Goal: Task Accomplishment & Management: Use online tool/utility

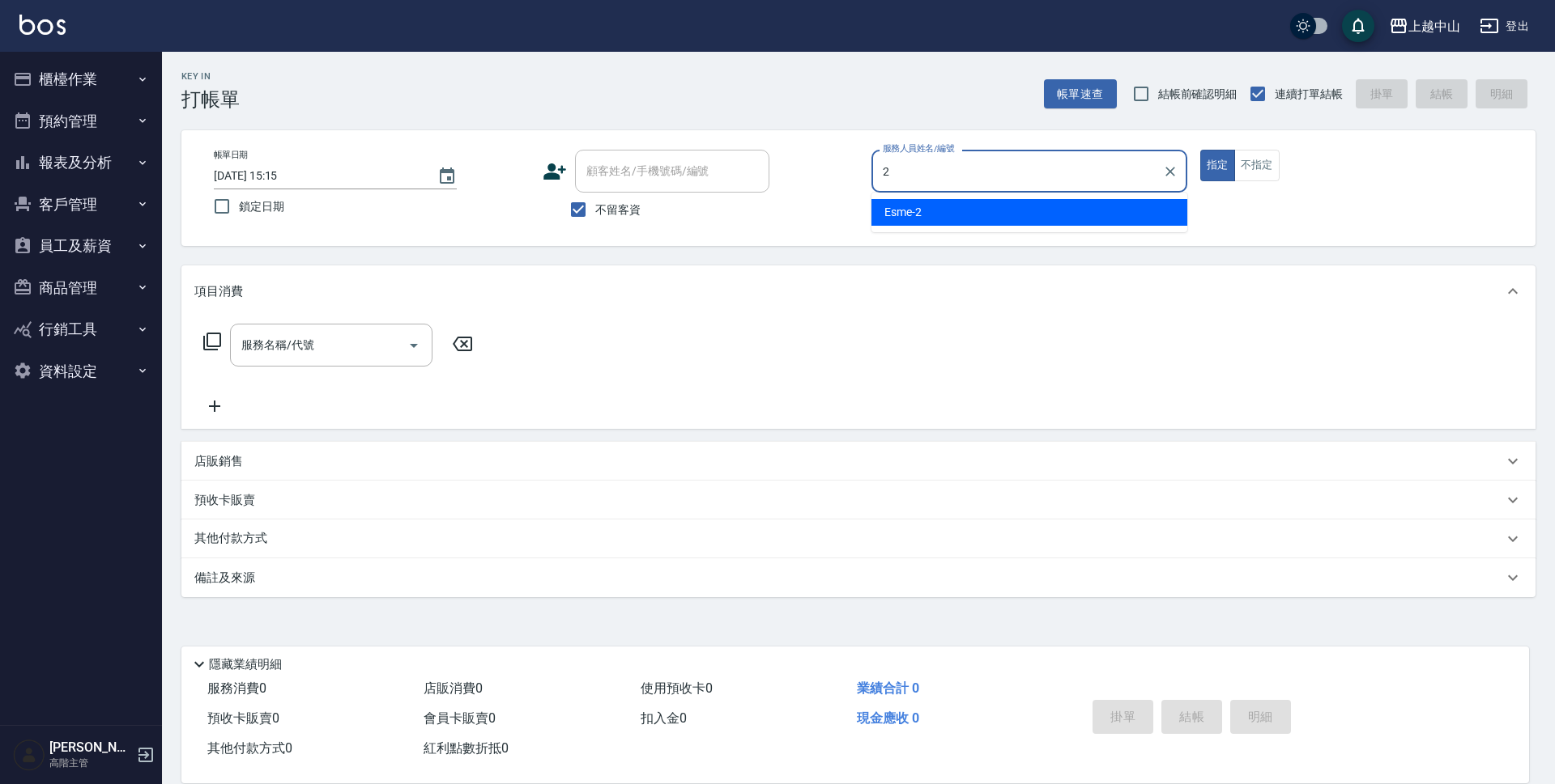
type input "Esme-2"
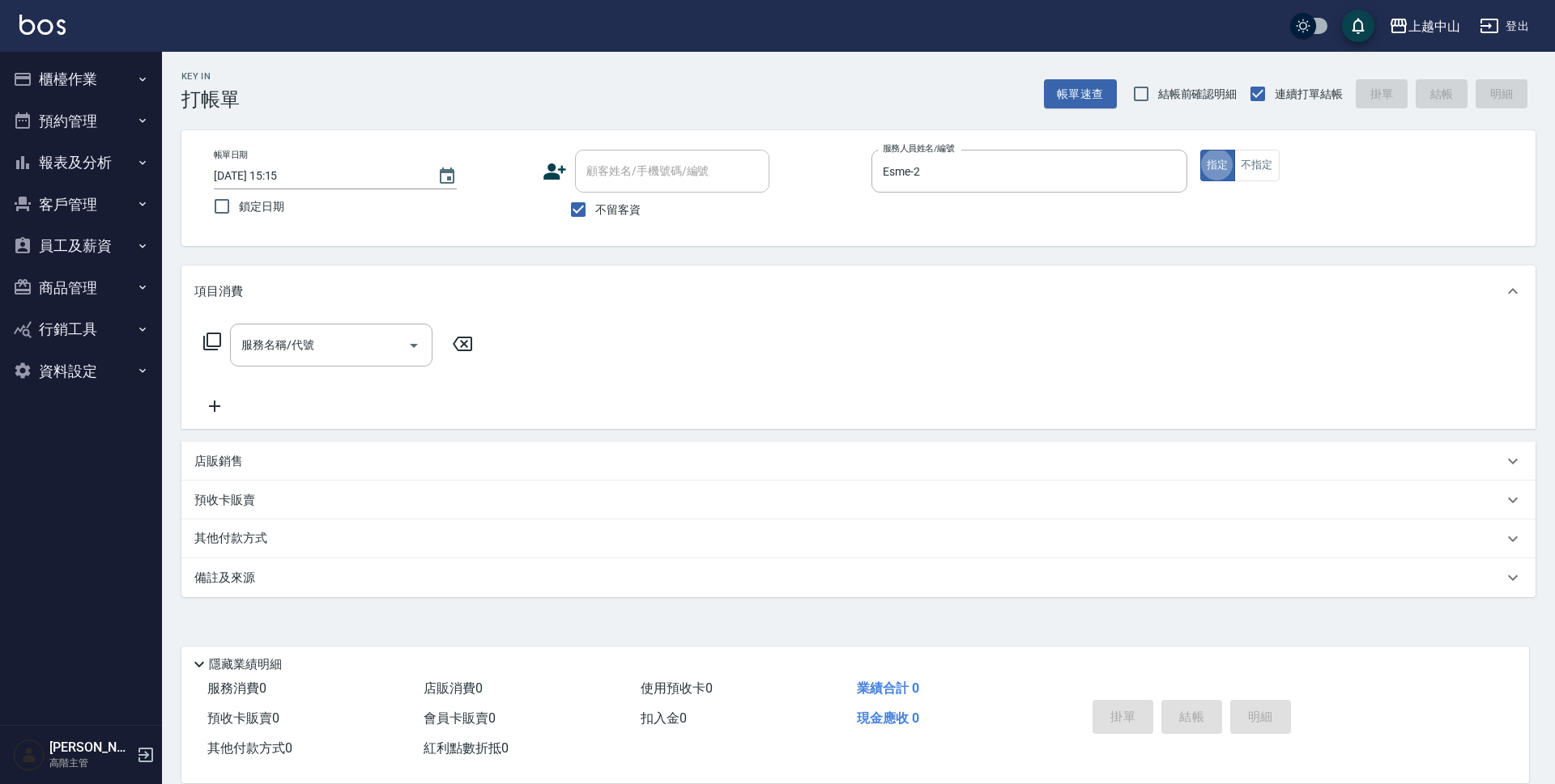
type button "true"
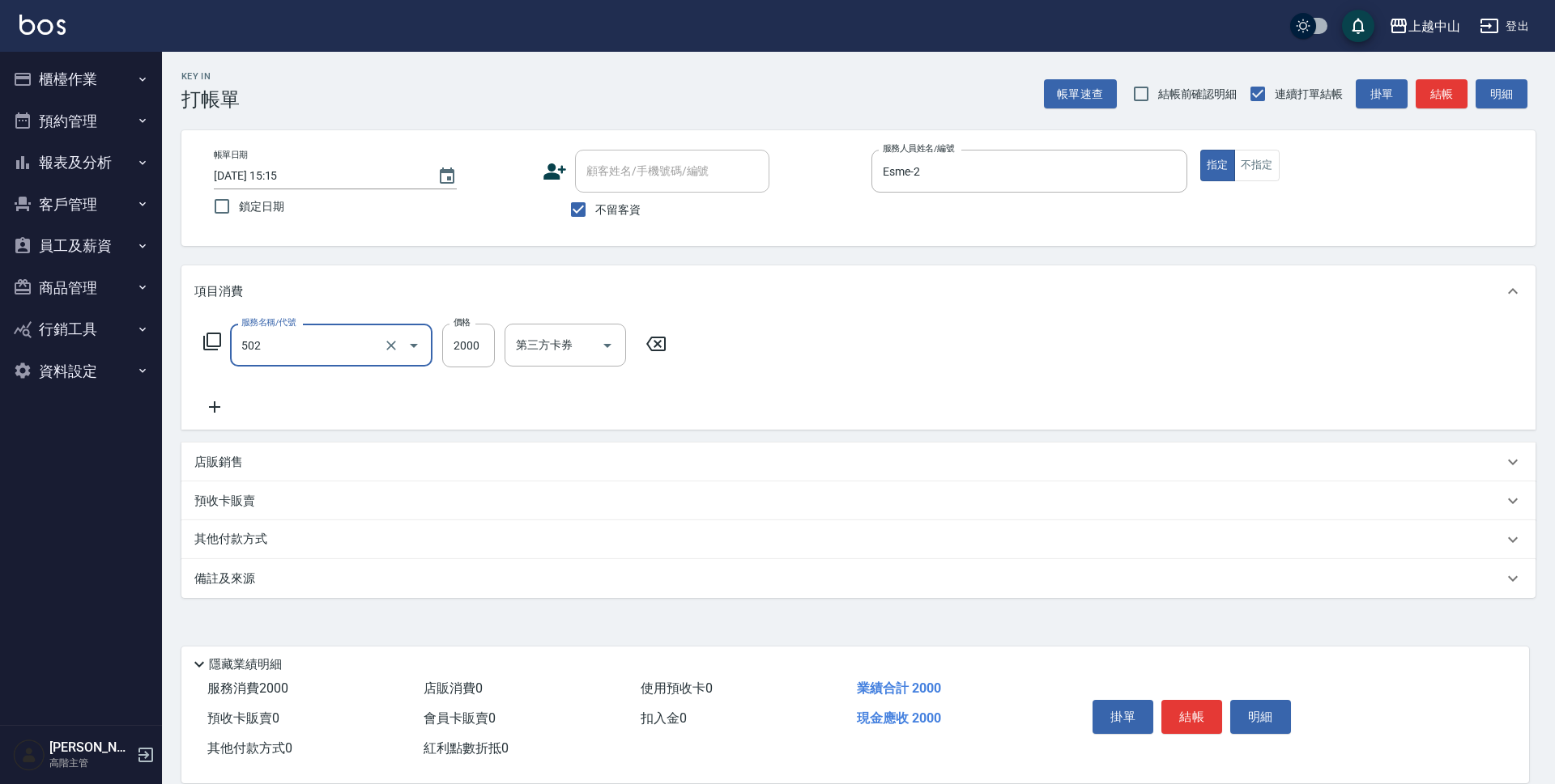
type input "染髮2000以上(502)"
type input "3499"
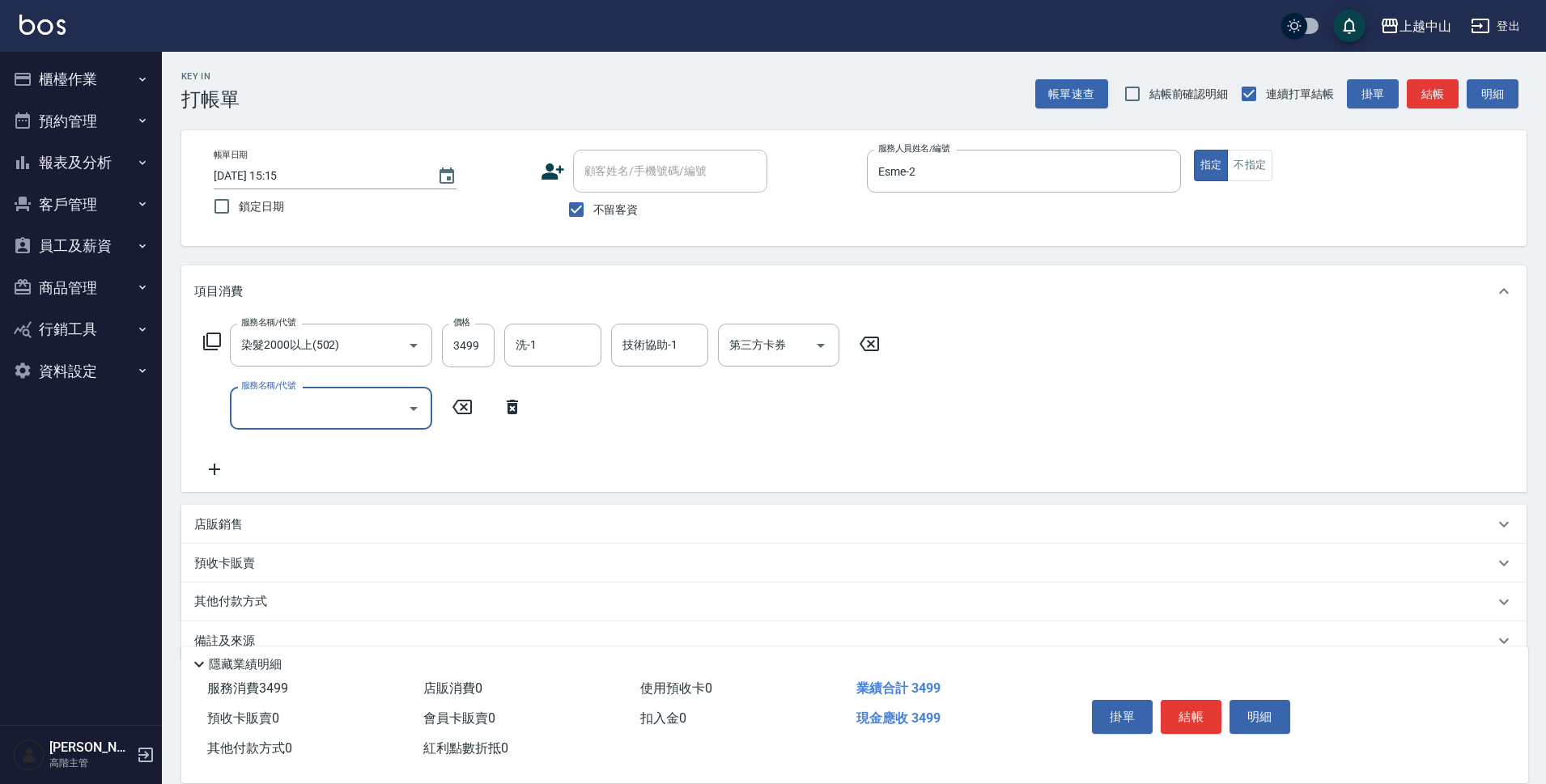
type input "6"
type input "2段式結構自備卡(402)"
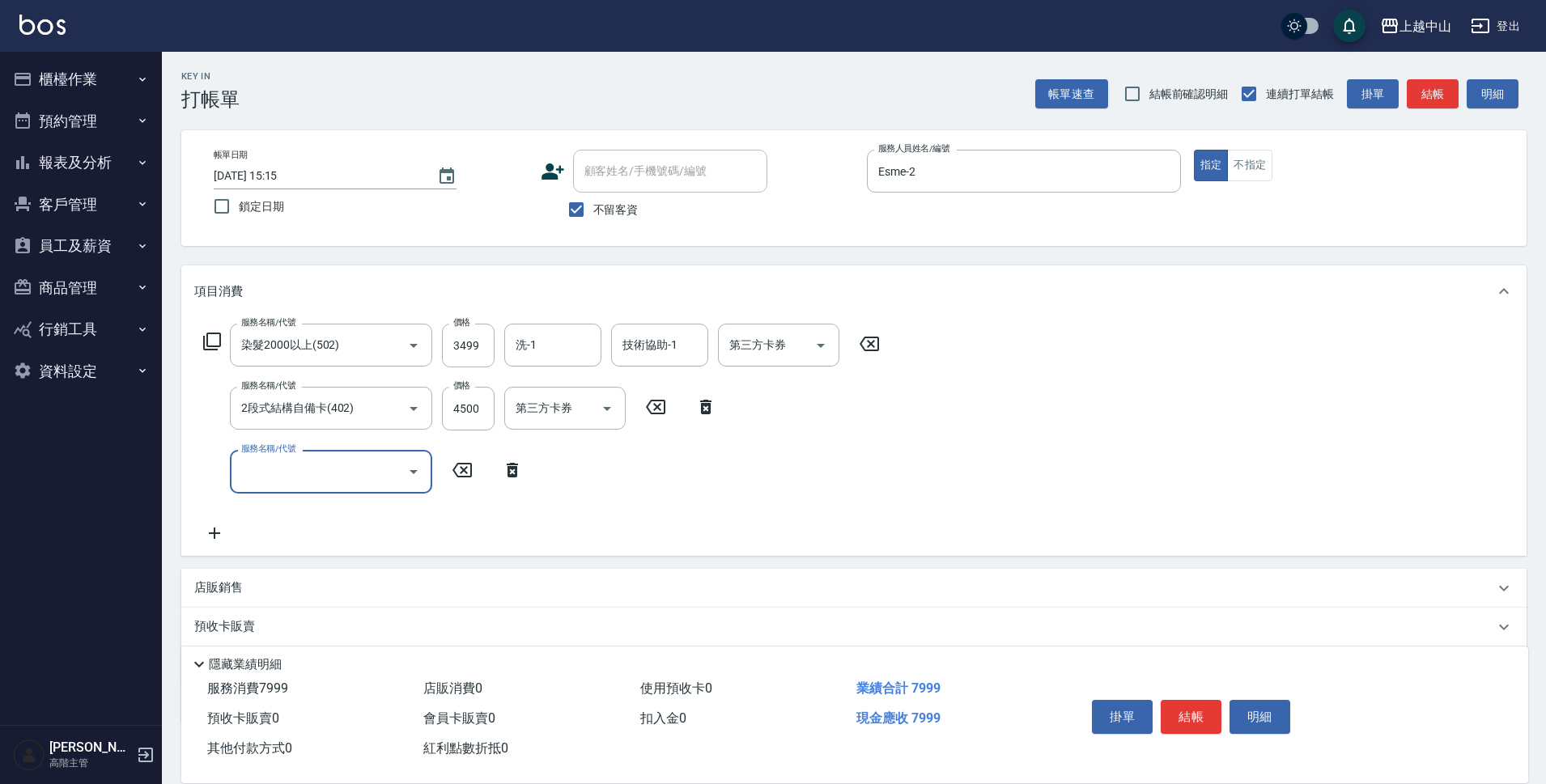
scroll to position [95, 0]
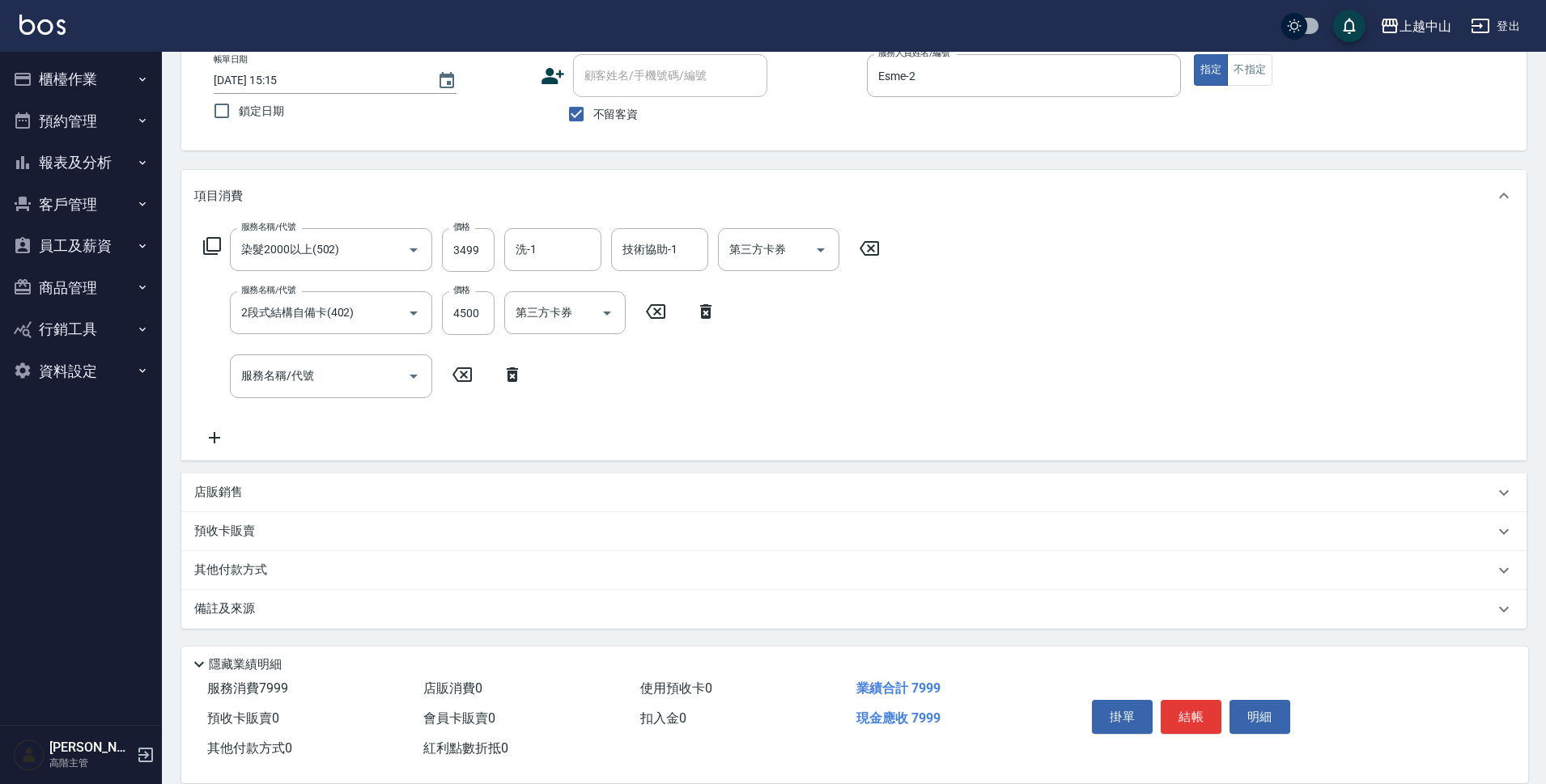
click at [247, 572] on p "其他付款方式" at bounding box center [234, 571] width 81 height 17
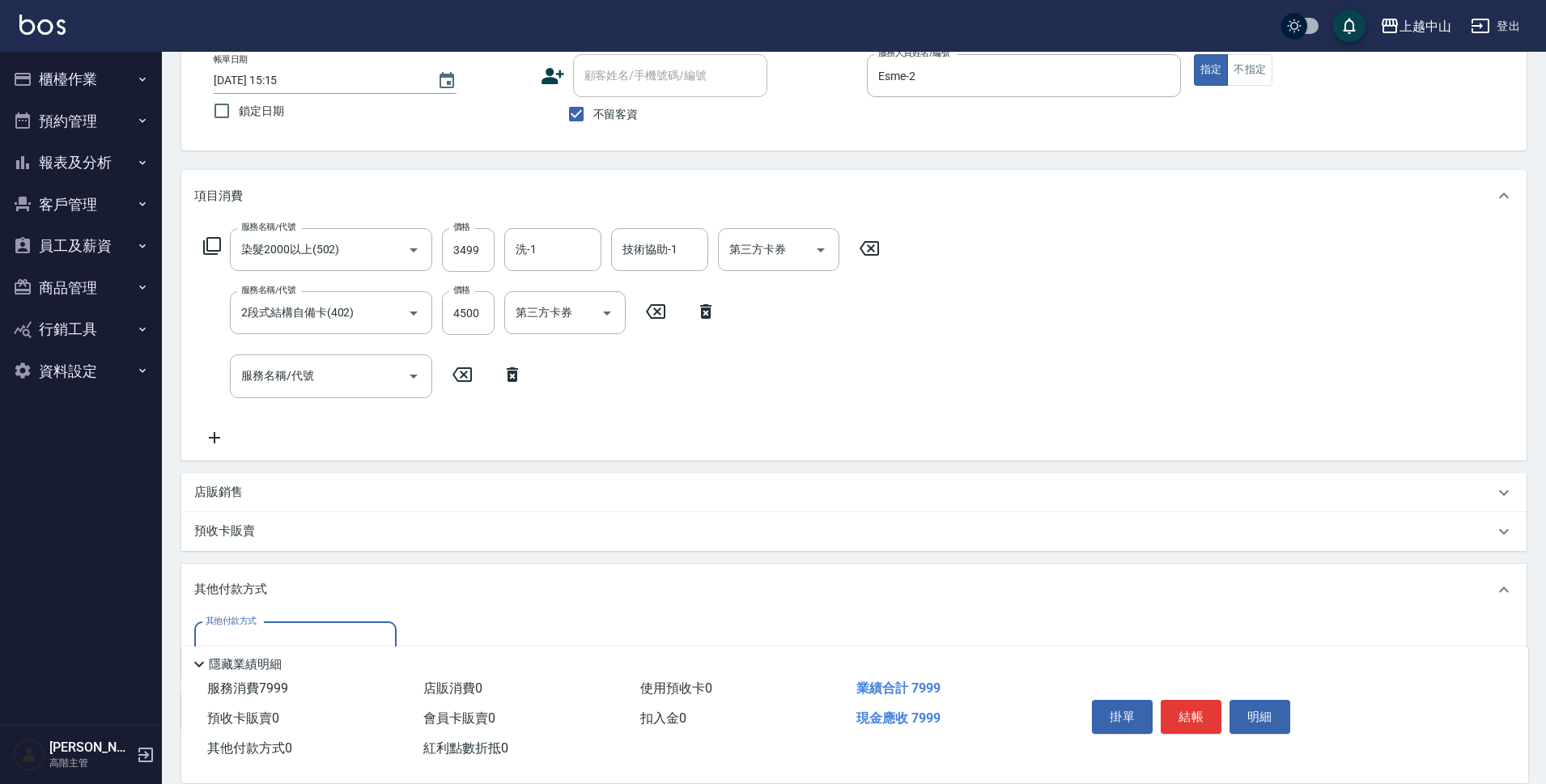
scroll to position [197, 0]
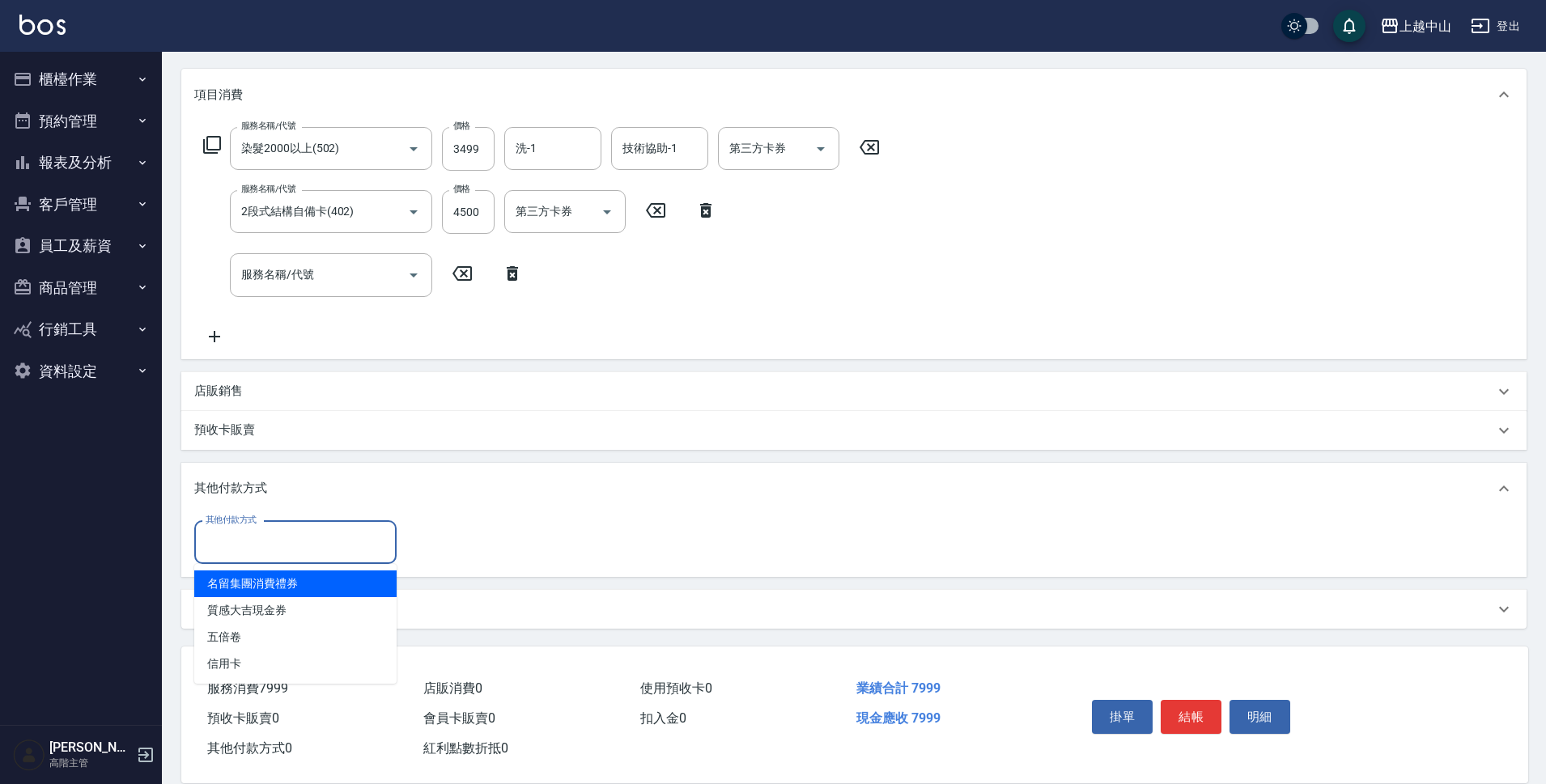
click at [359, 536] on input "其他付款方式" at bounding box center [296, 543] width 188 height 28
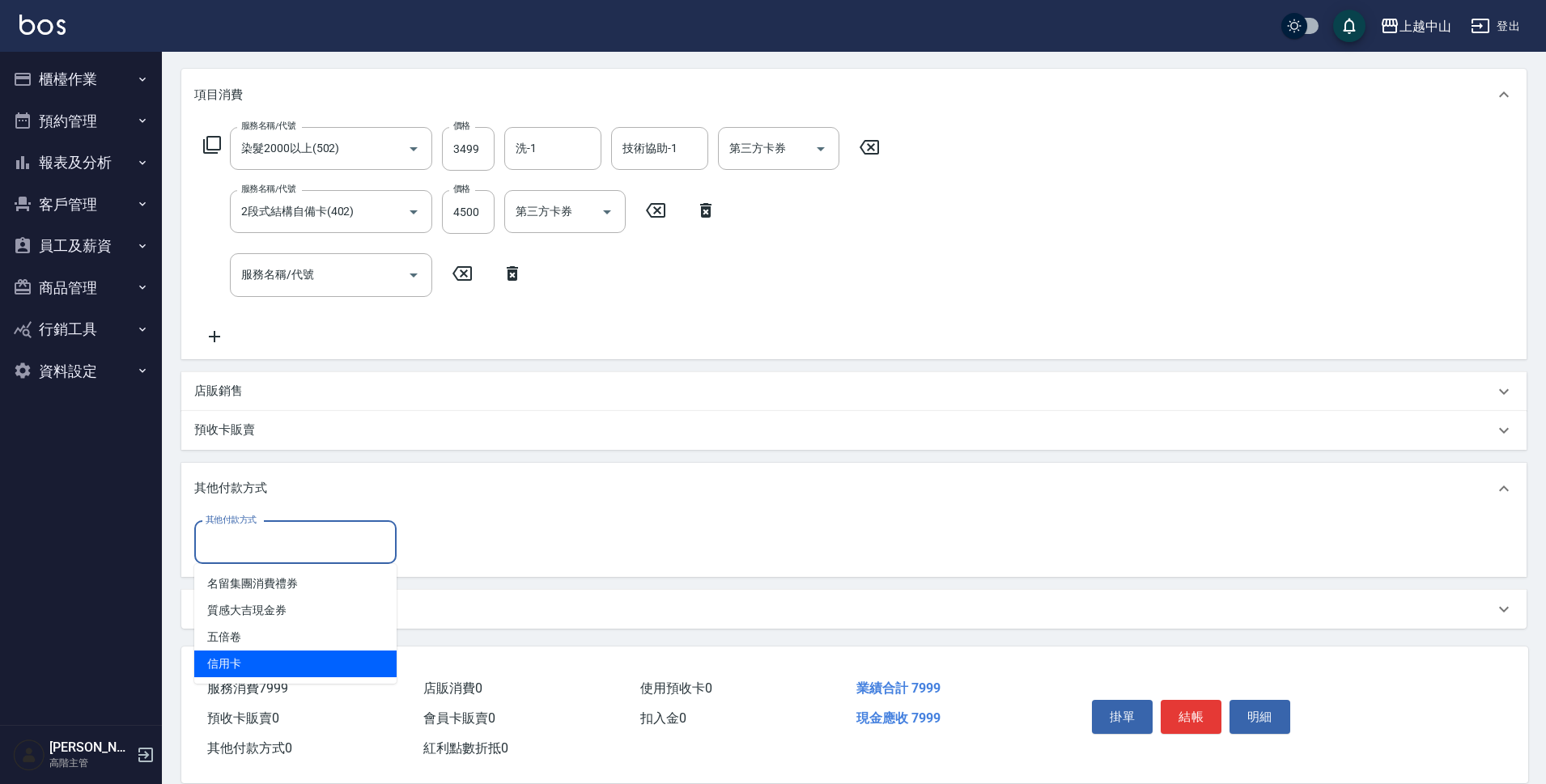
click at [349, 661] on span "信用卡" at bounding box center [295, 663] width 202 height 27
type input "信用卡"
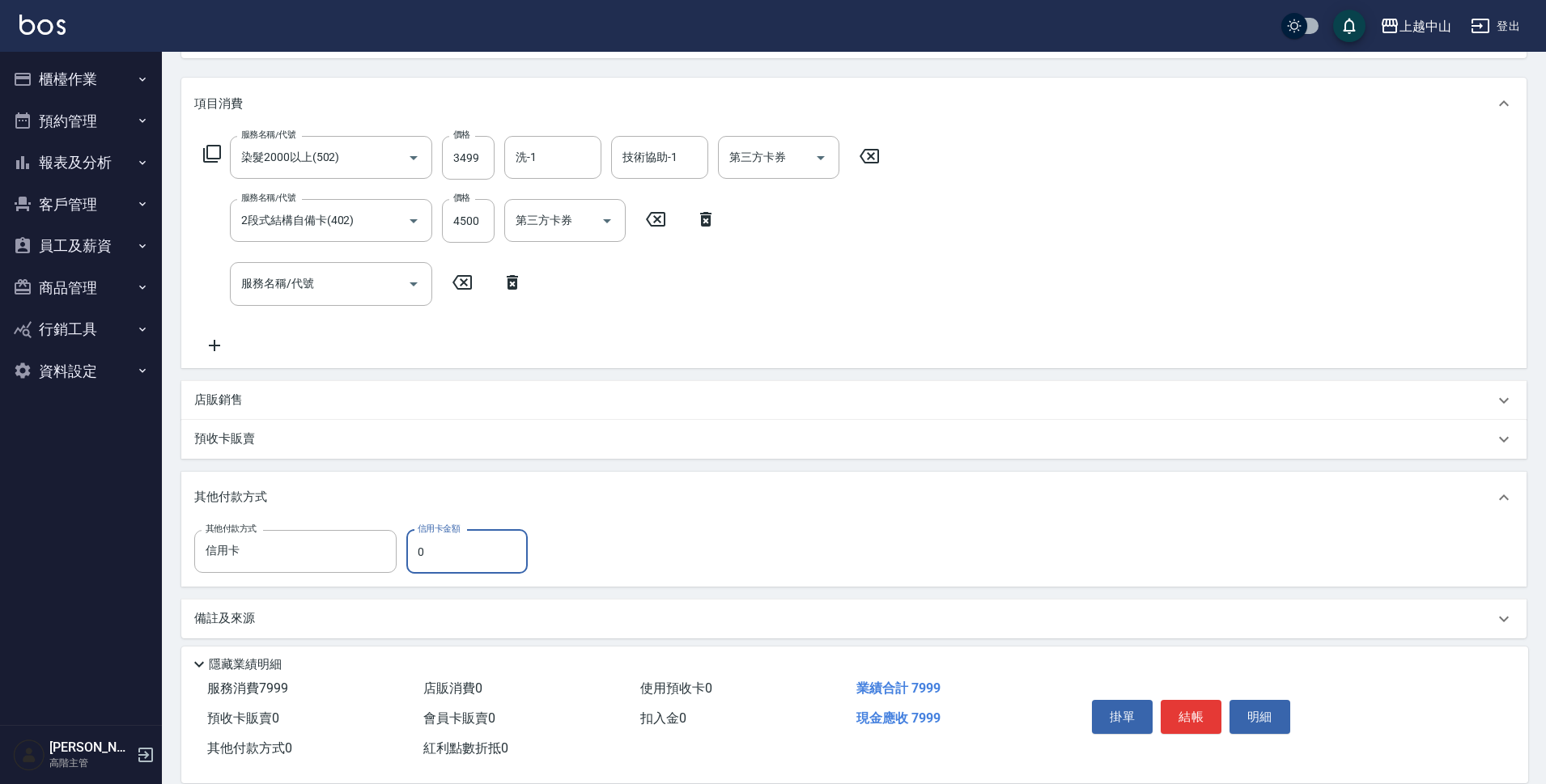
scroll to position [198, 0]
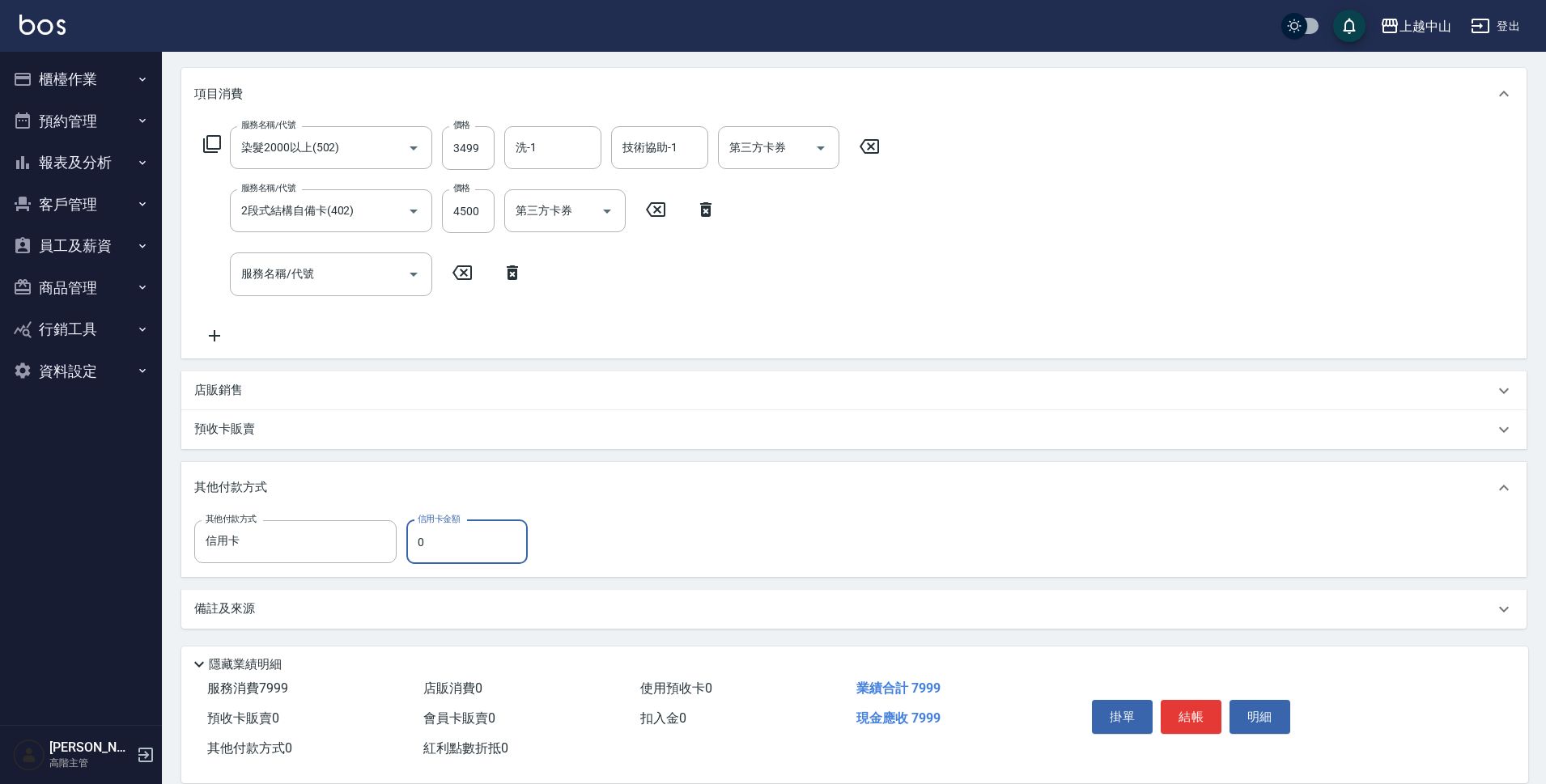
click at [497, 551] on input "0" at bounding box center [467, 542] width 122 height 44
click at [497, 551] on input "7990" at bounding box center [467, 542] width 122 height 44
type input "7999"
type input "[DATE] 15:17"
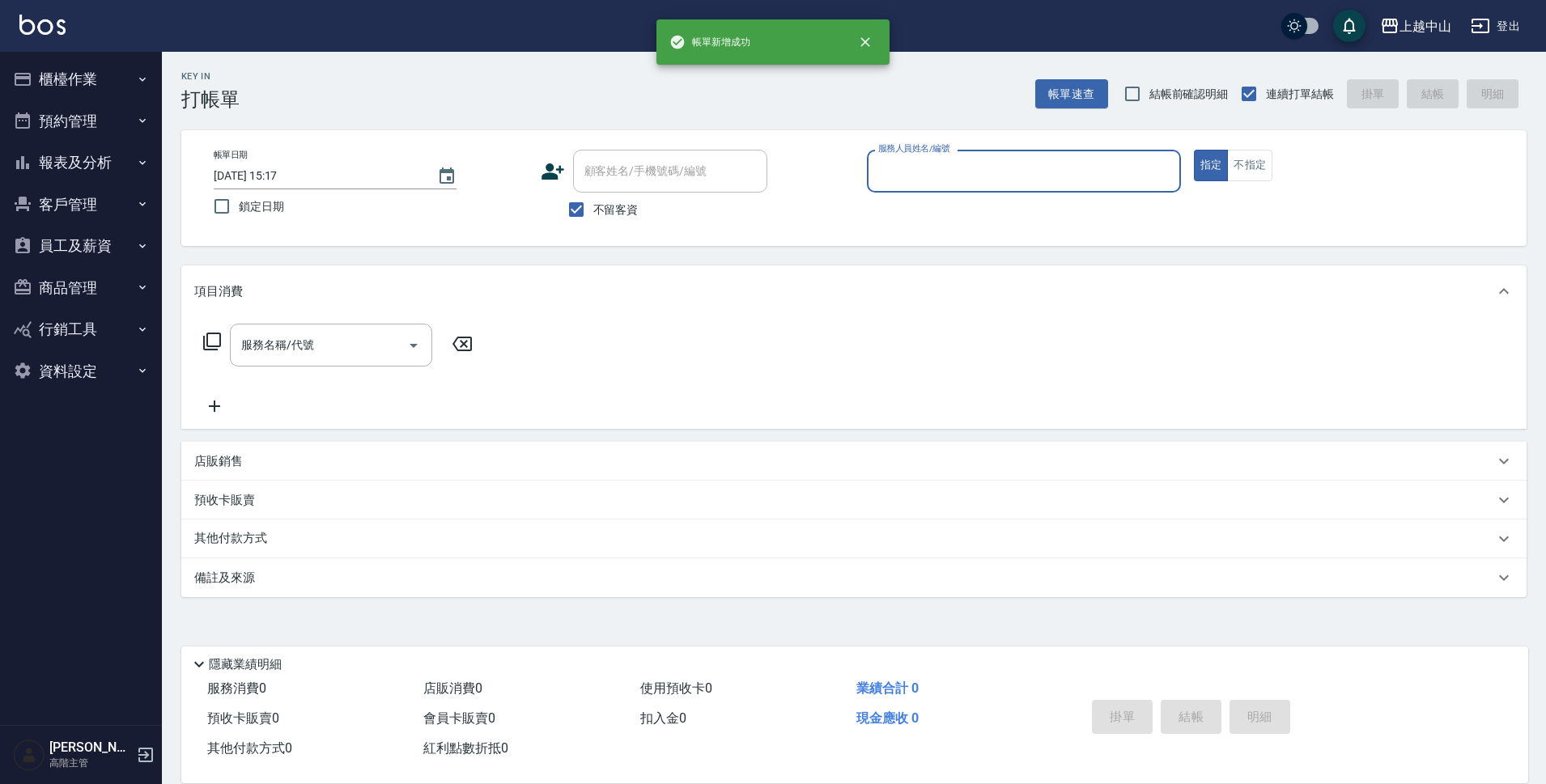
scroll to position [0, 0]
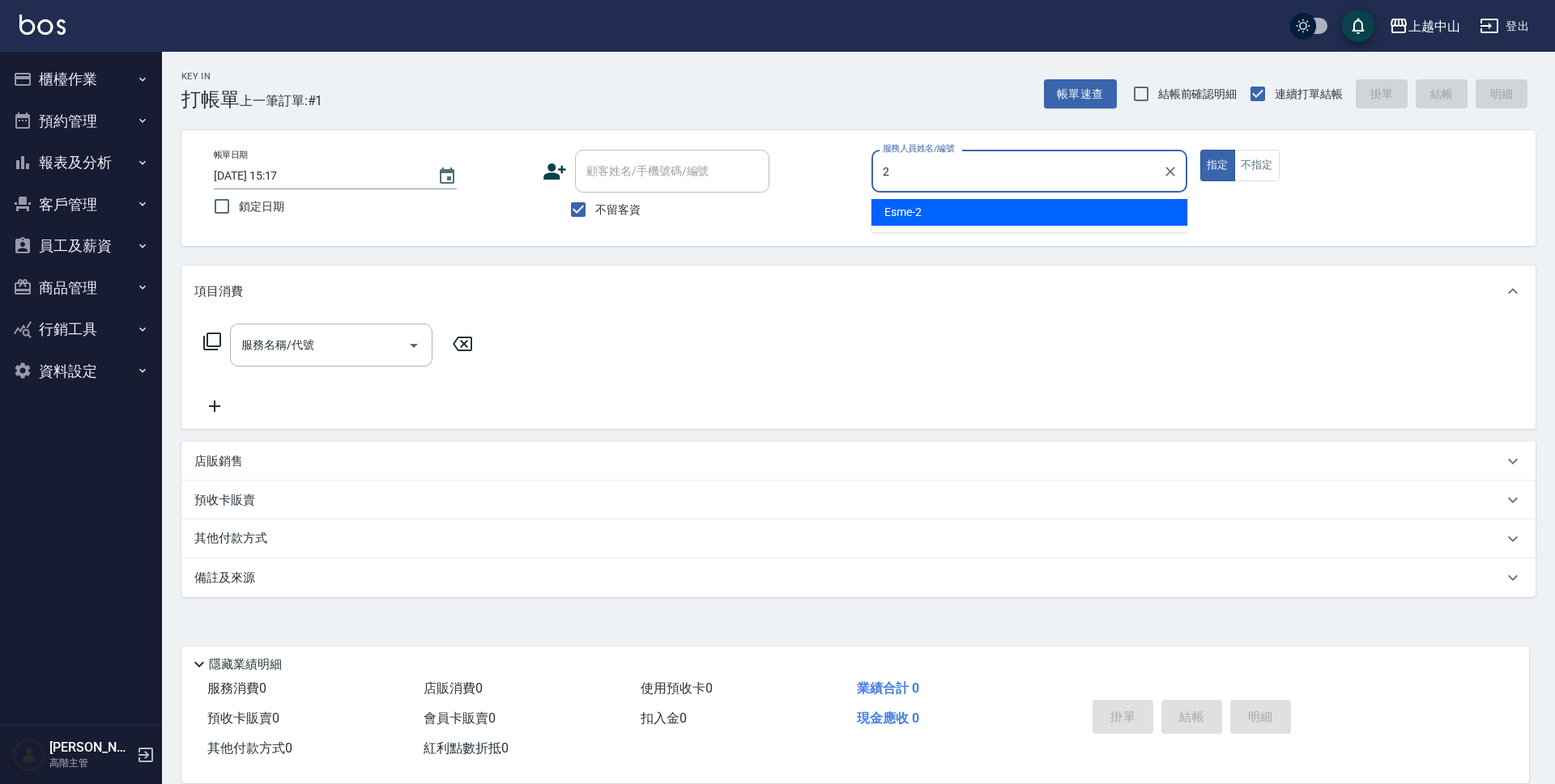
type input "Esme-2"
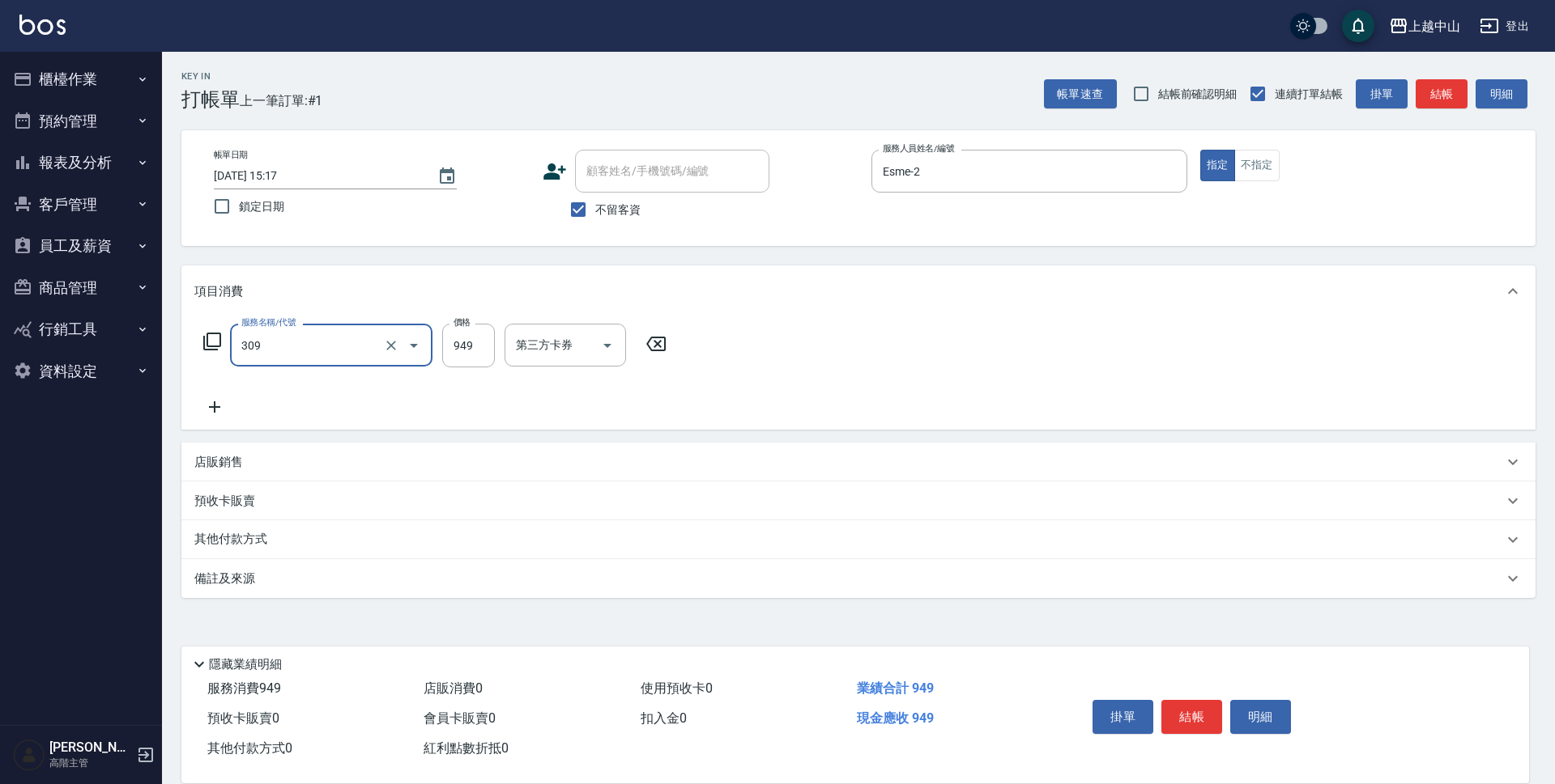
type input "森精萃舒壓調理髮浴(309)"
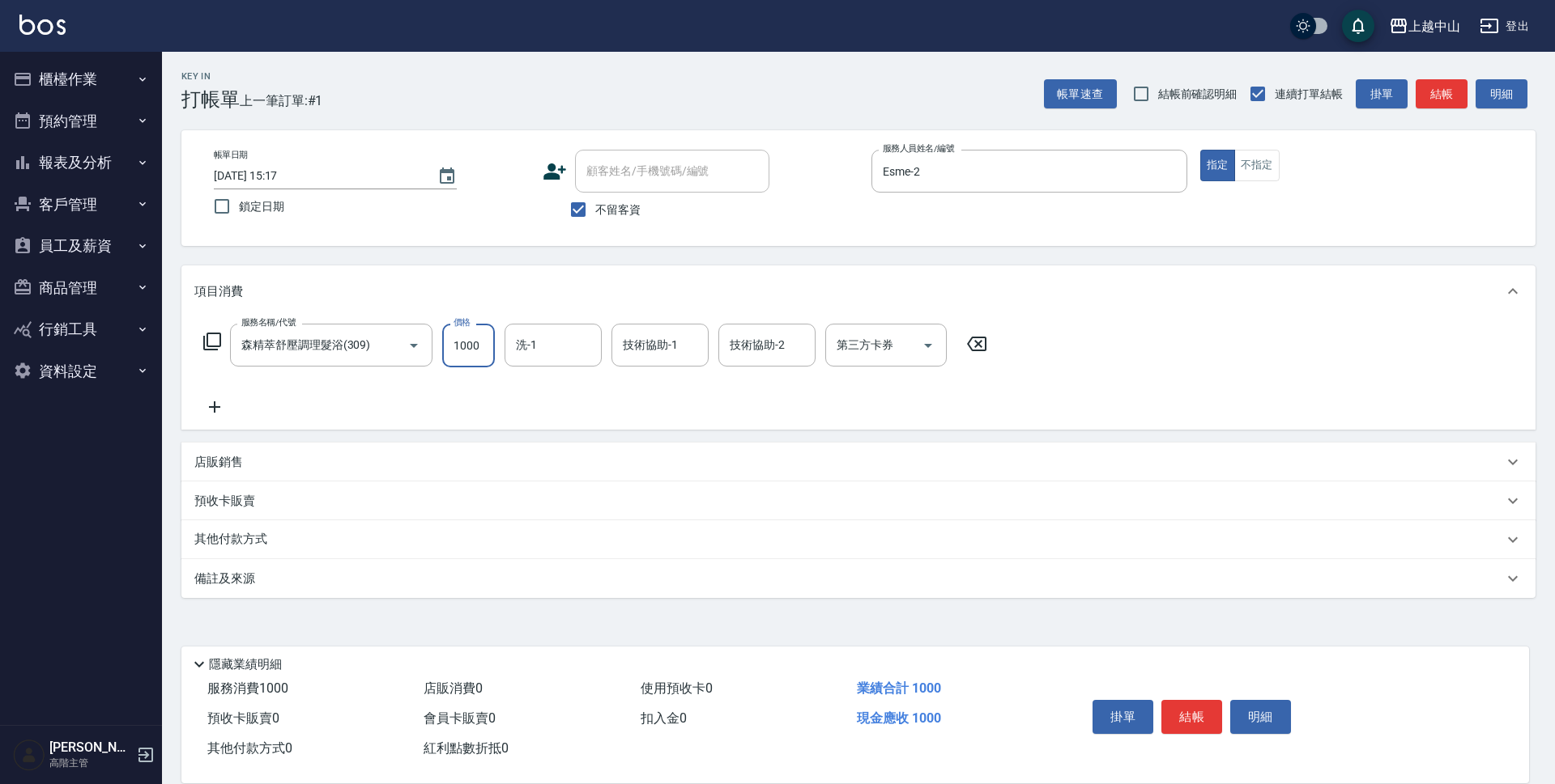
type input "1000"
type input "薇慈-36"
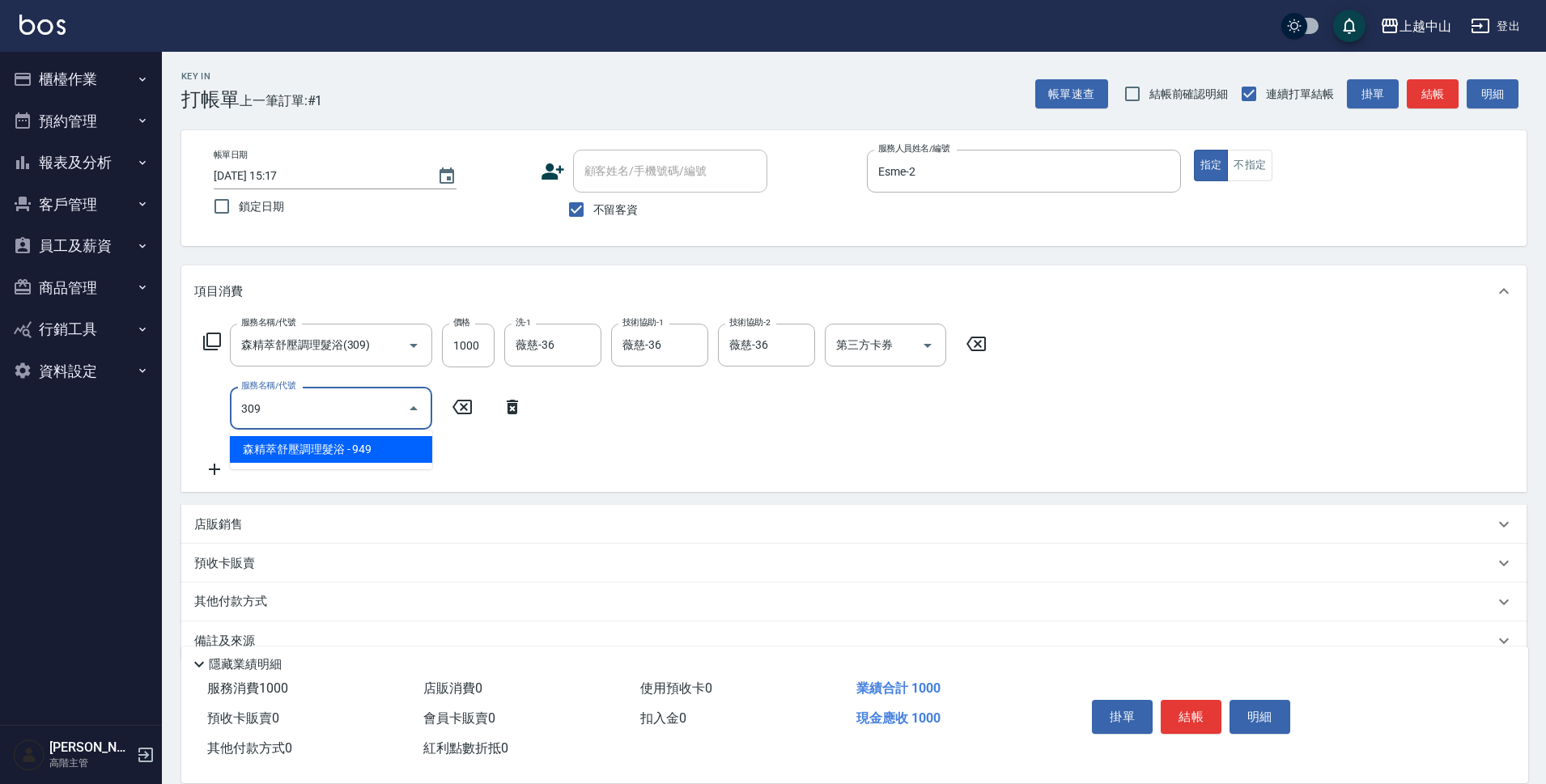
type input "森精萃舒壓調理髮浴(309)"
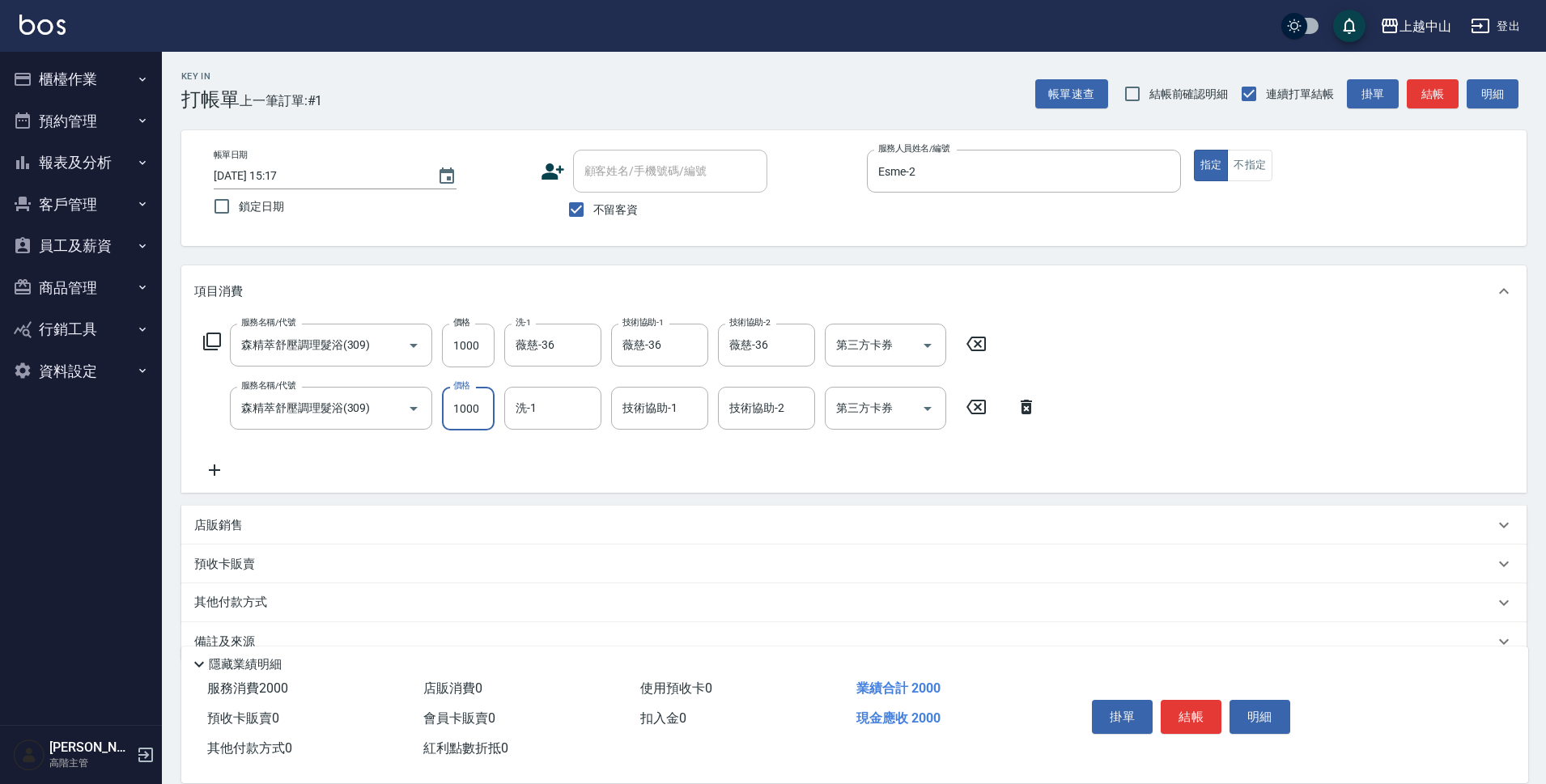
type input "1000"
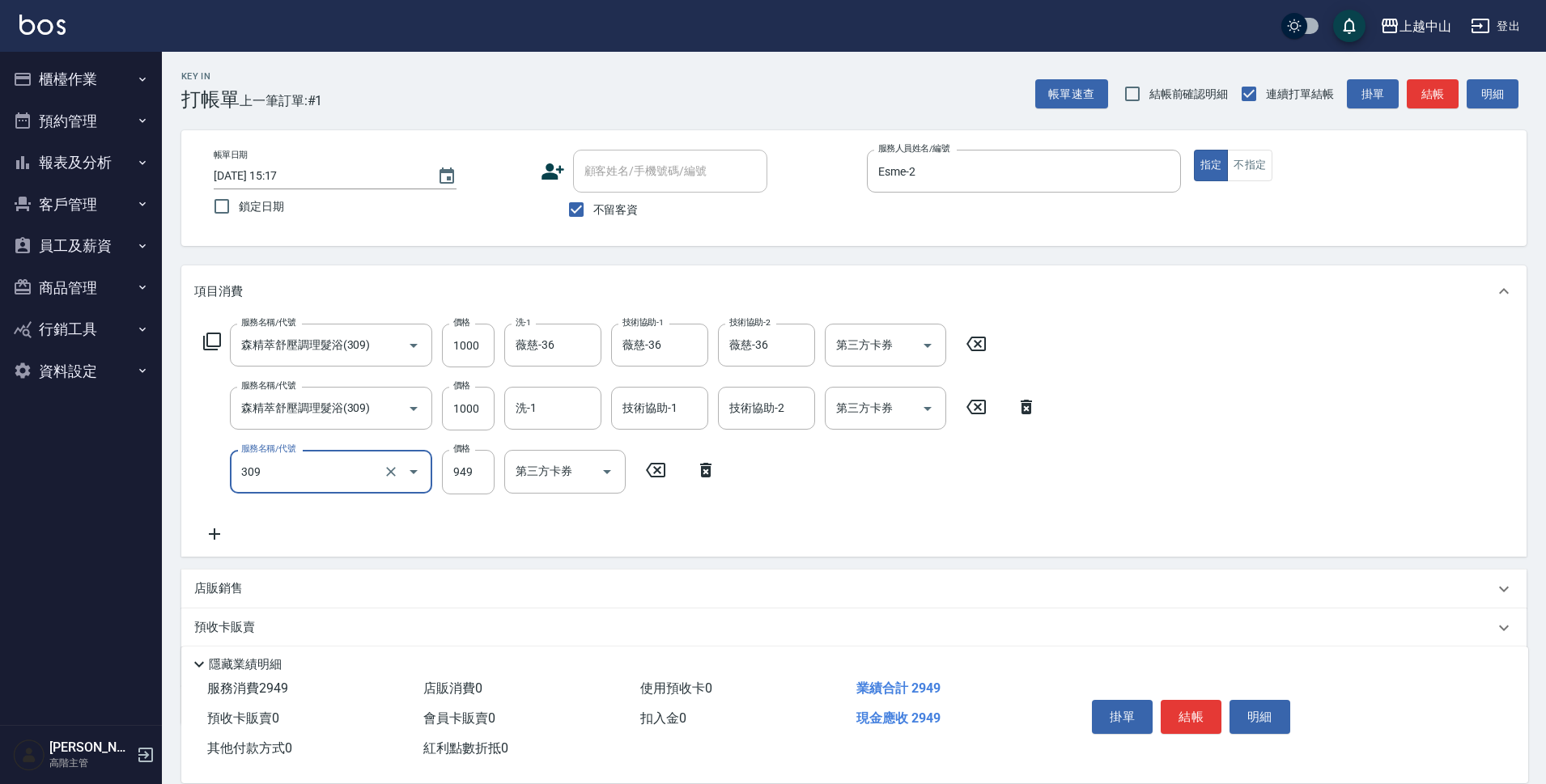
type input "森精萃舒壓調理髮浴(309)"
click at [460, 456] on input "949" at bounding box center [469, 472] width 52 height 44
type input "1000"
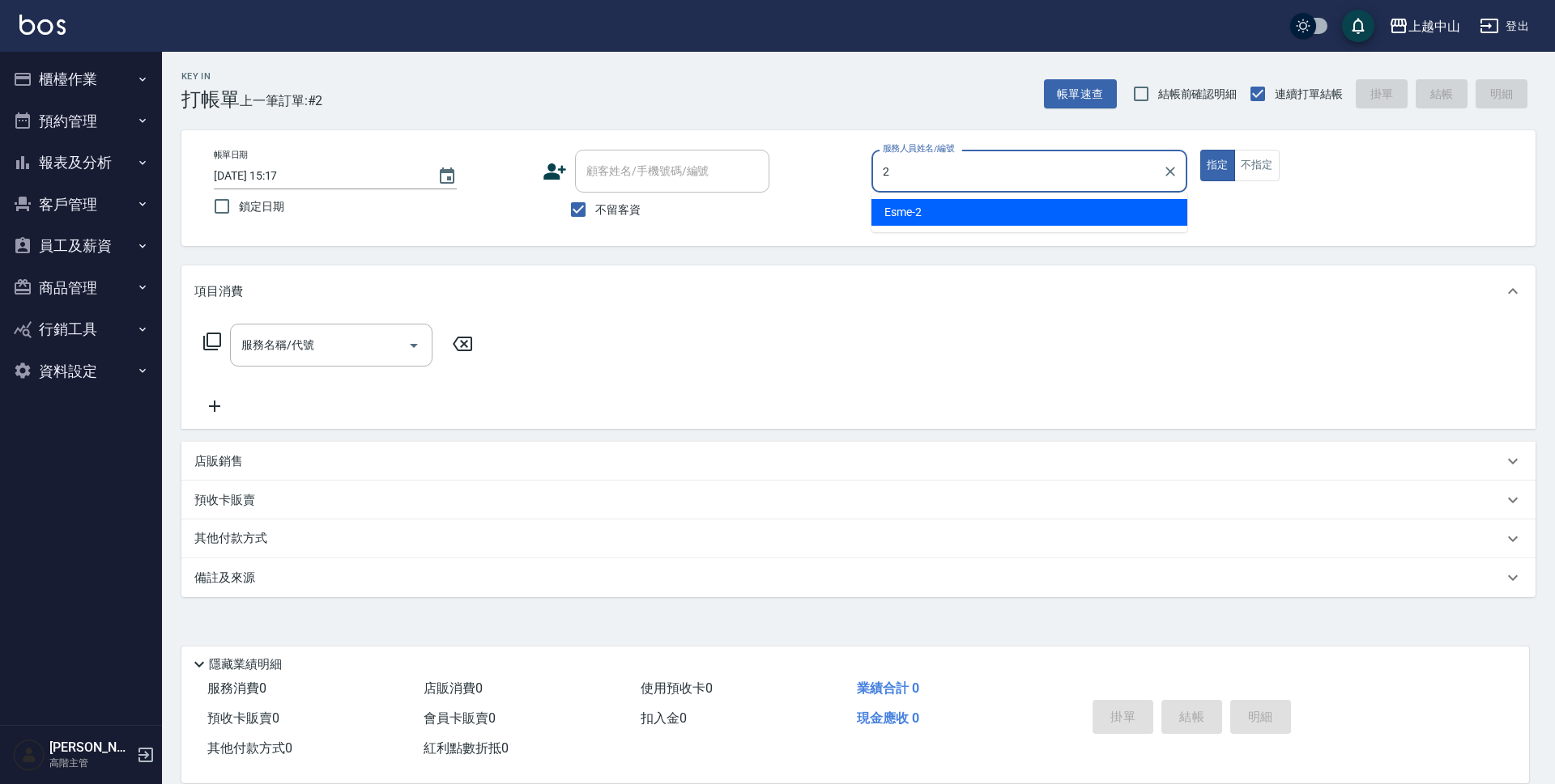
type input "Esme-2"
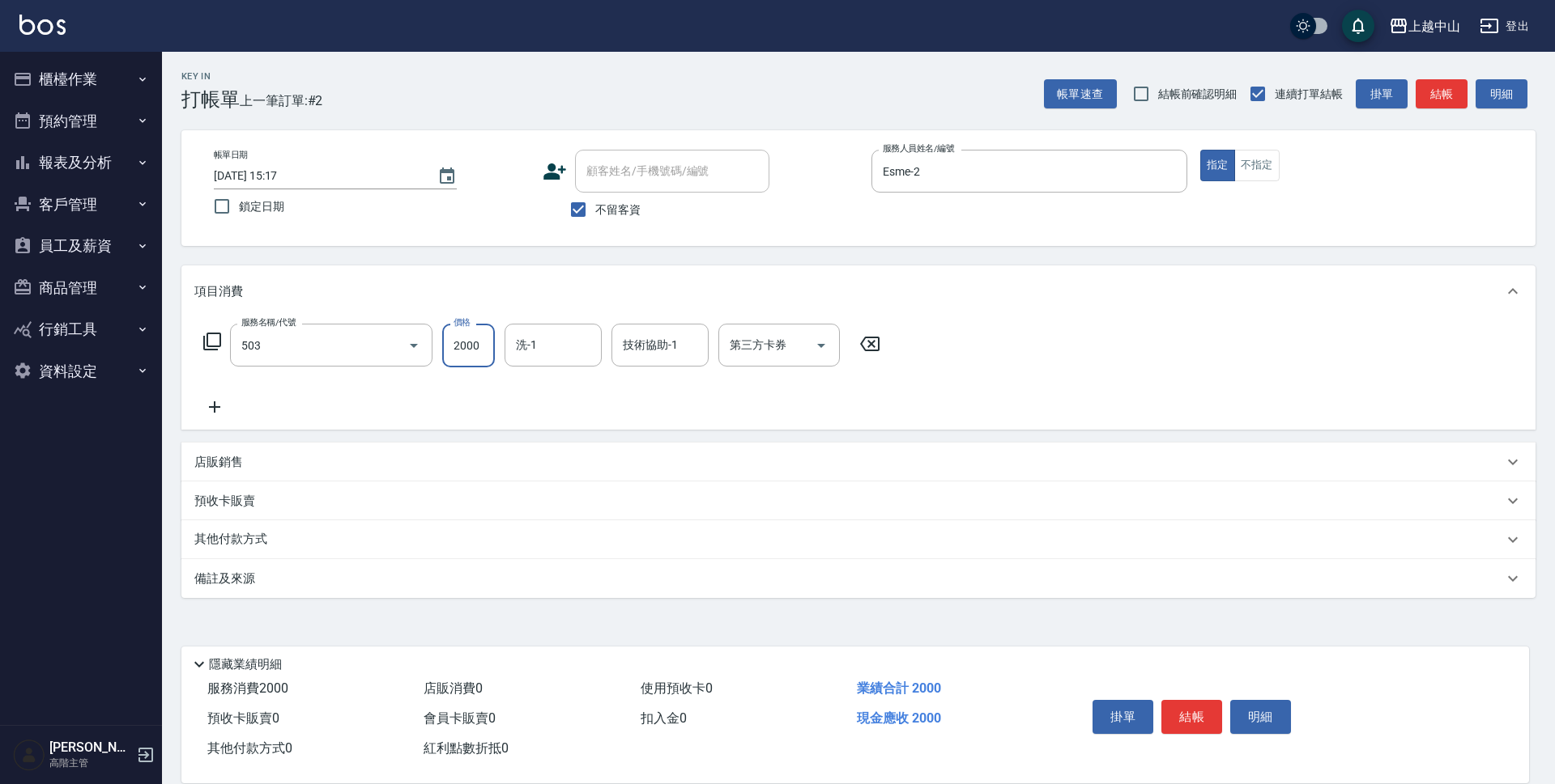
type input "染髮2000以下(503)"
click at [871, 353] on icon at bounding box center [869, 343] width 40 height 19
type input "燙髮自備 1500 以 下(221)"
type input "1000"
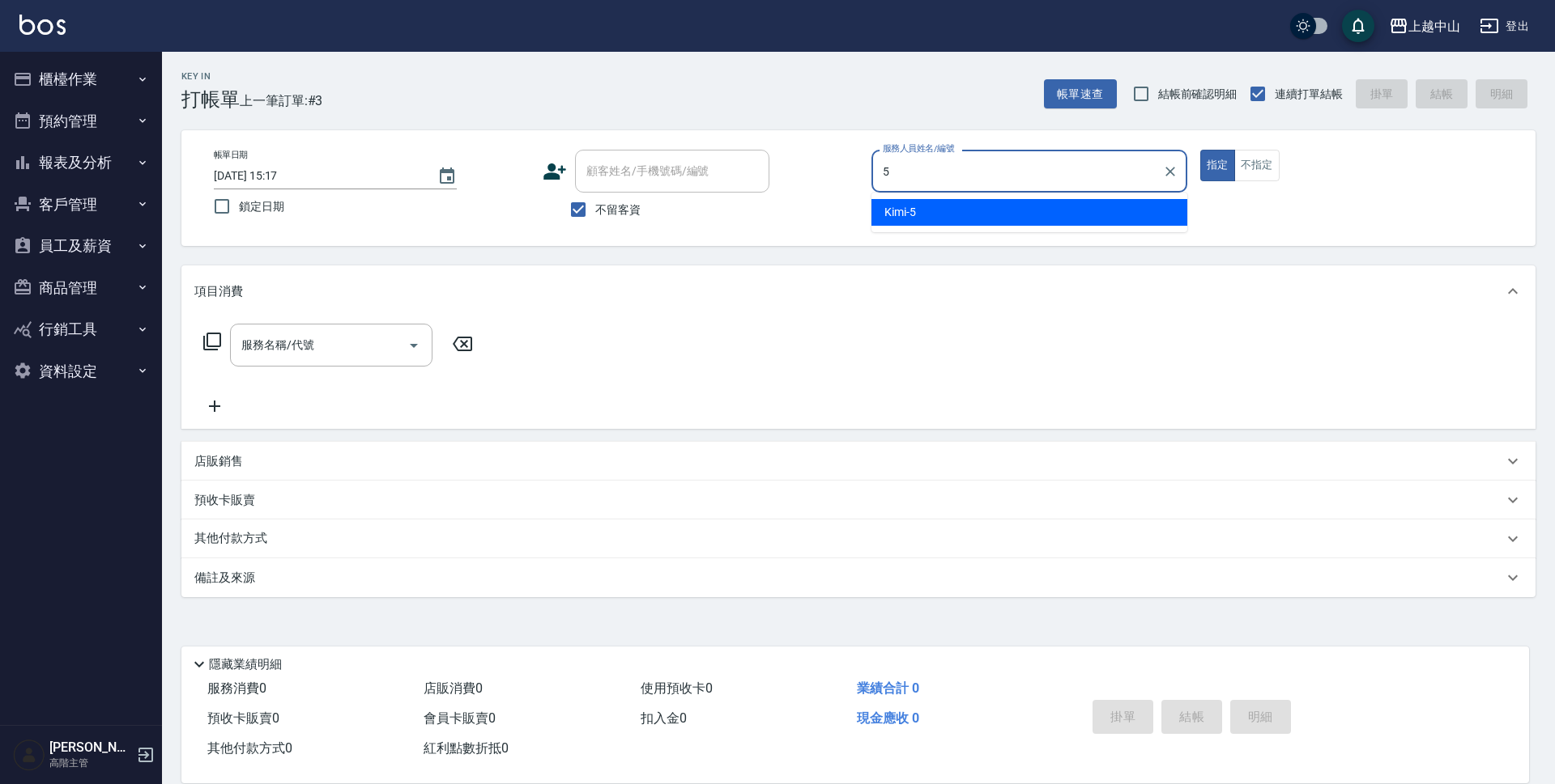
type input "Kimi-5"
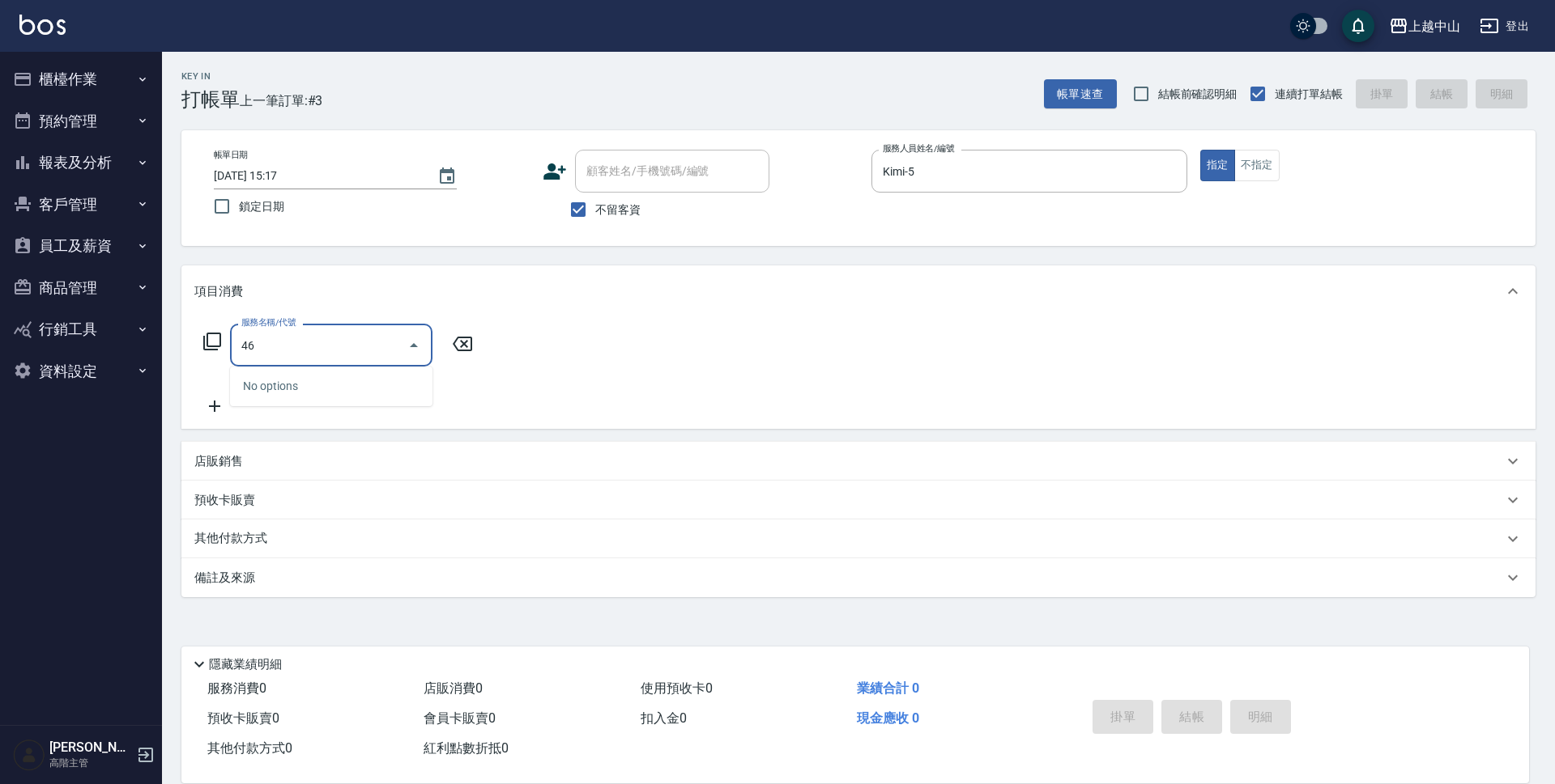
type input "4"
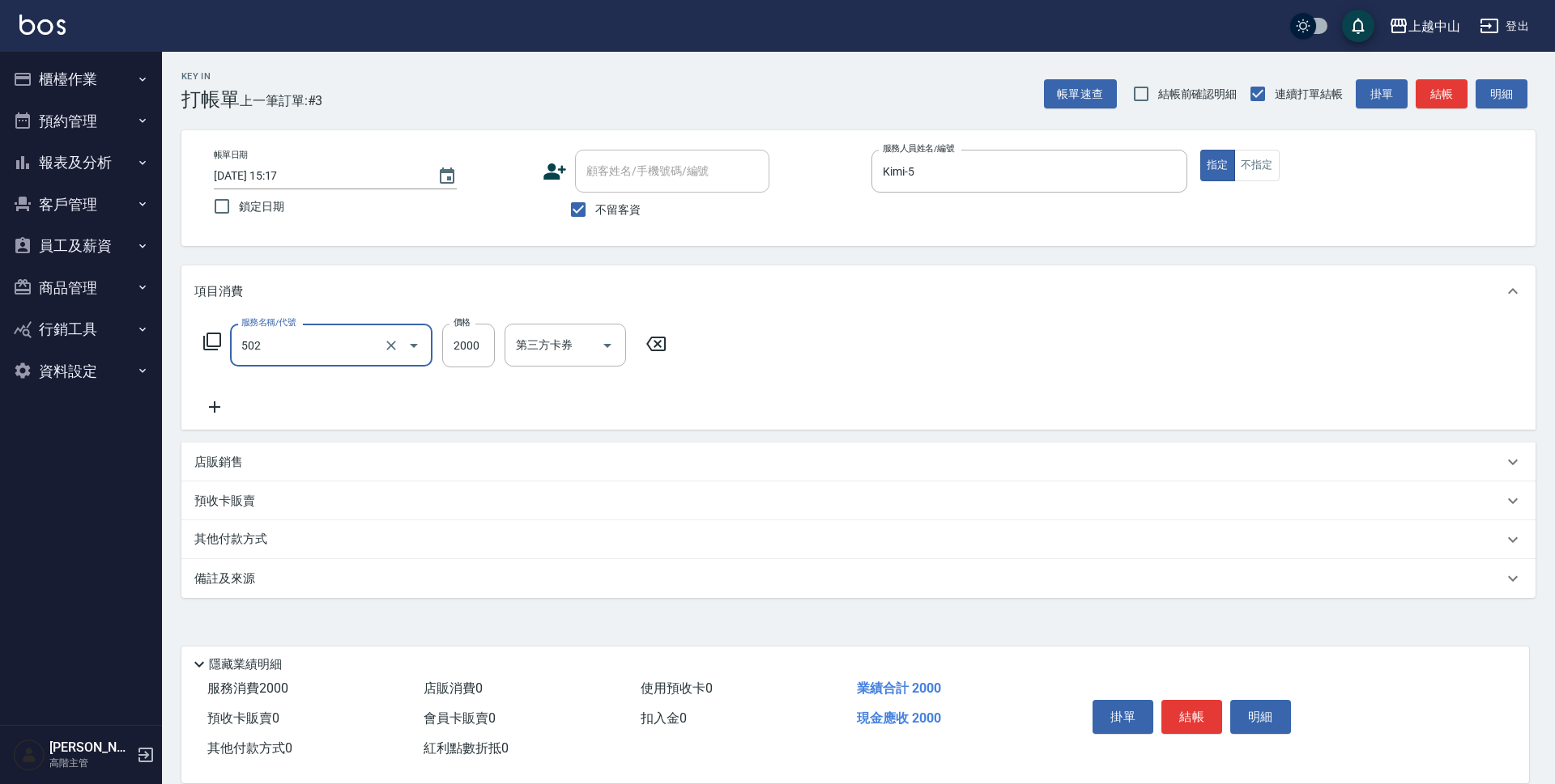
type input "染髮2000以上(502)"
type input "3299"
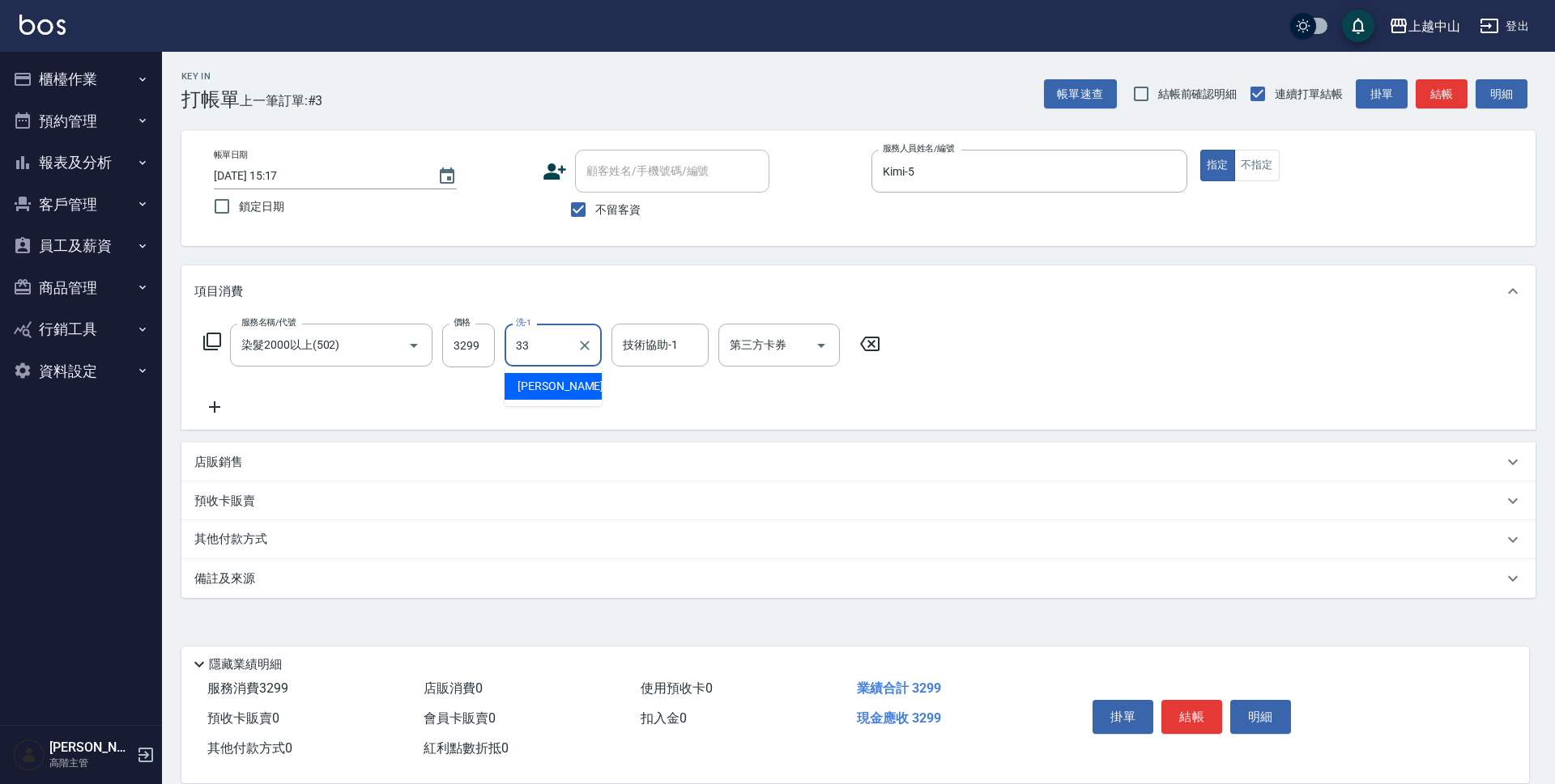
type input "[PERSON_NAME]-33"
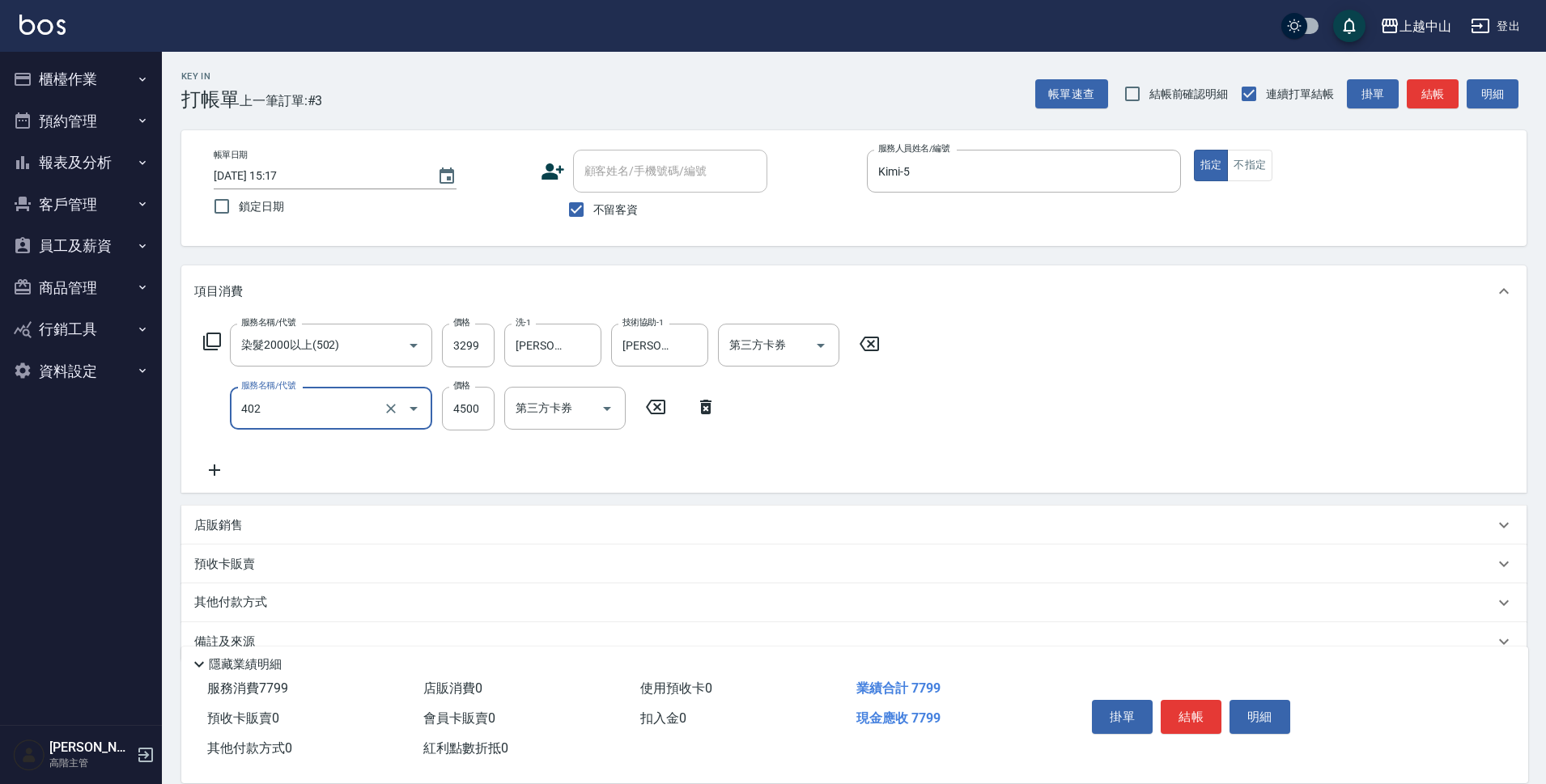
type input "2段式結構自備卡(402)"
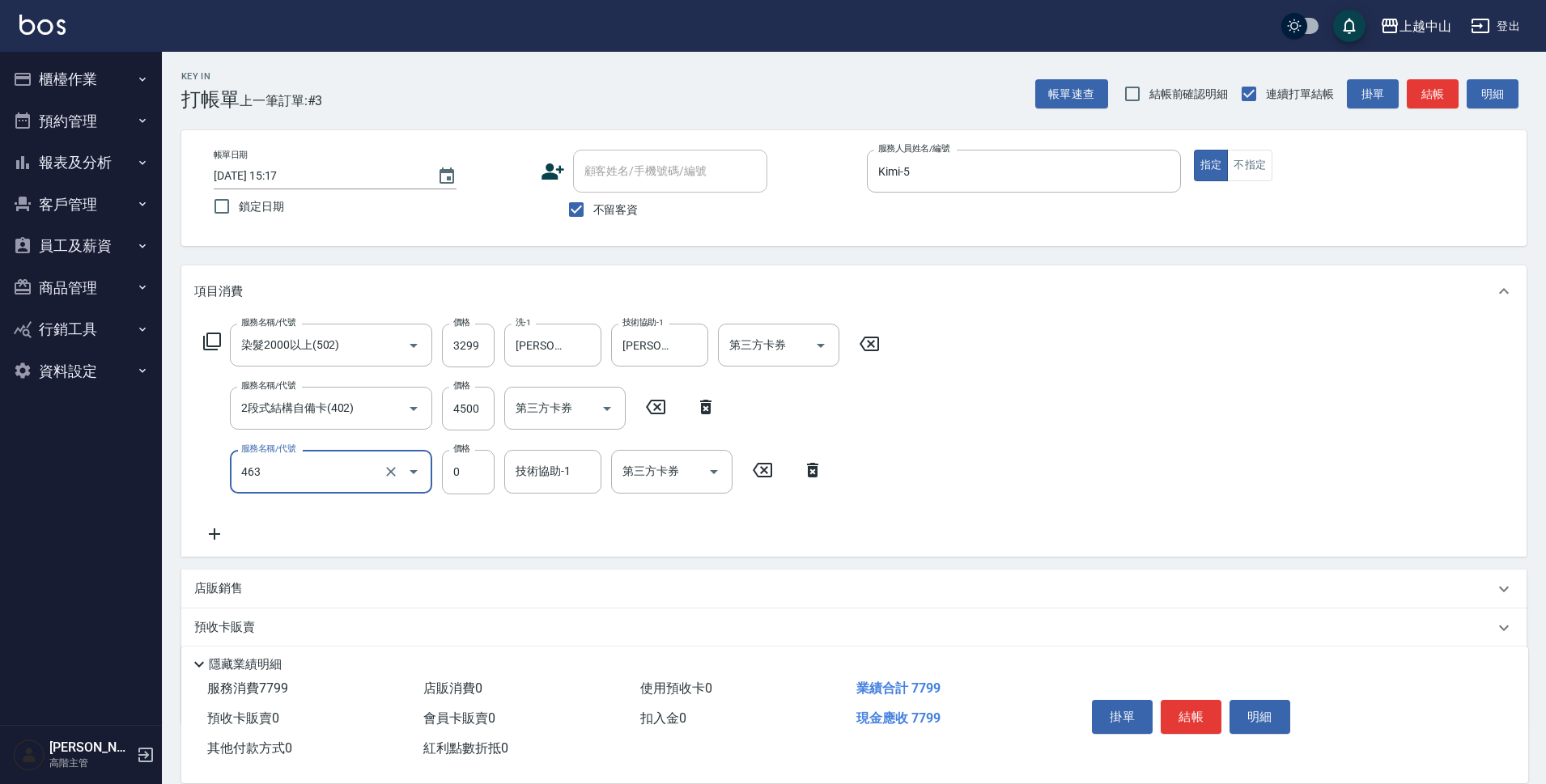
type input "護髮卡使用(463)"
type input "[PERSON_NAME]-33"
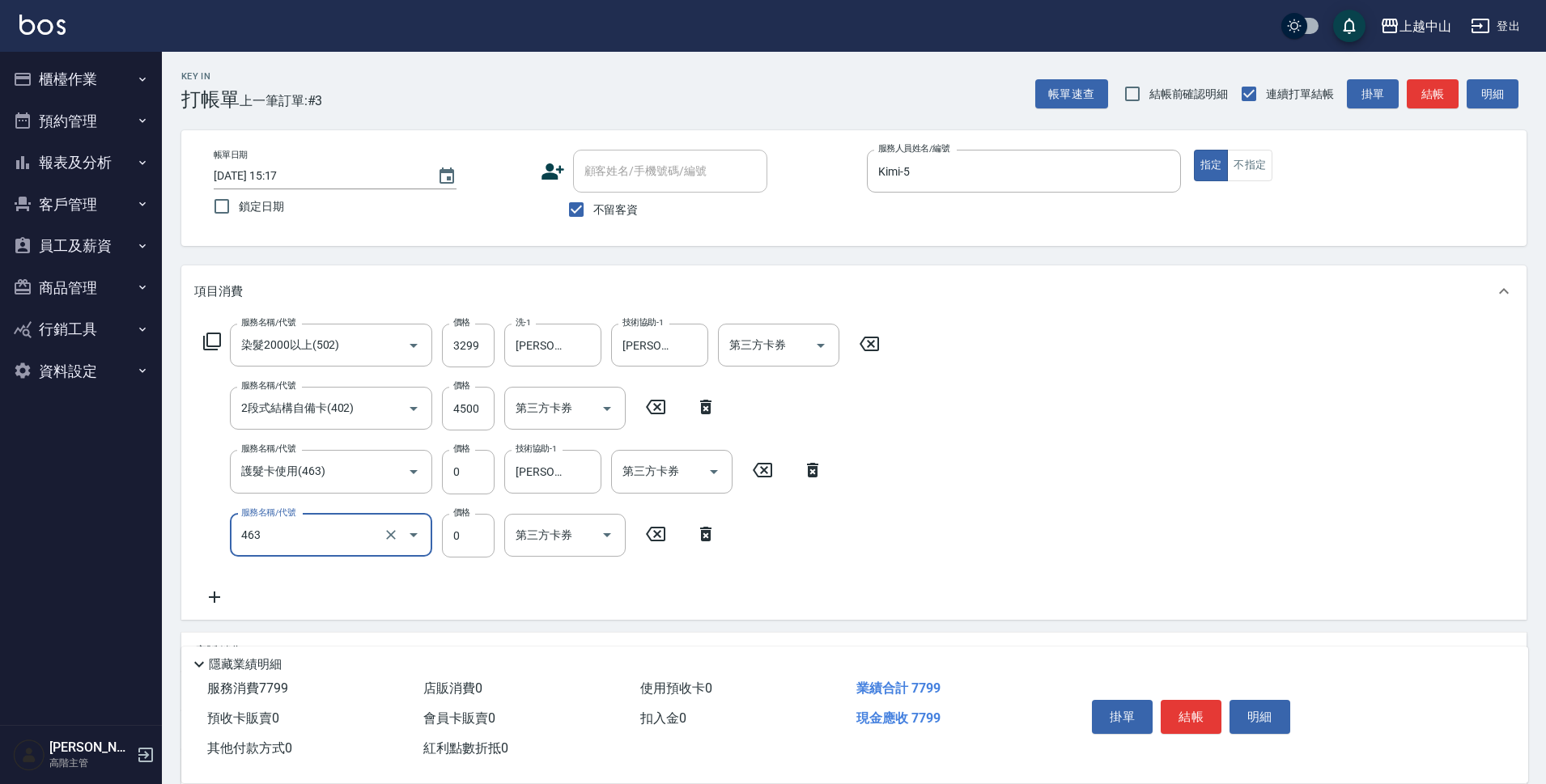
type input "護髮卡使用(463)"
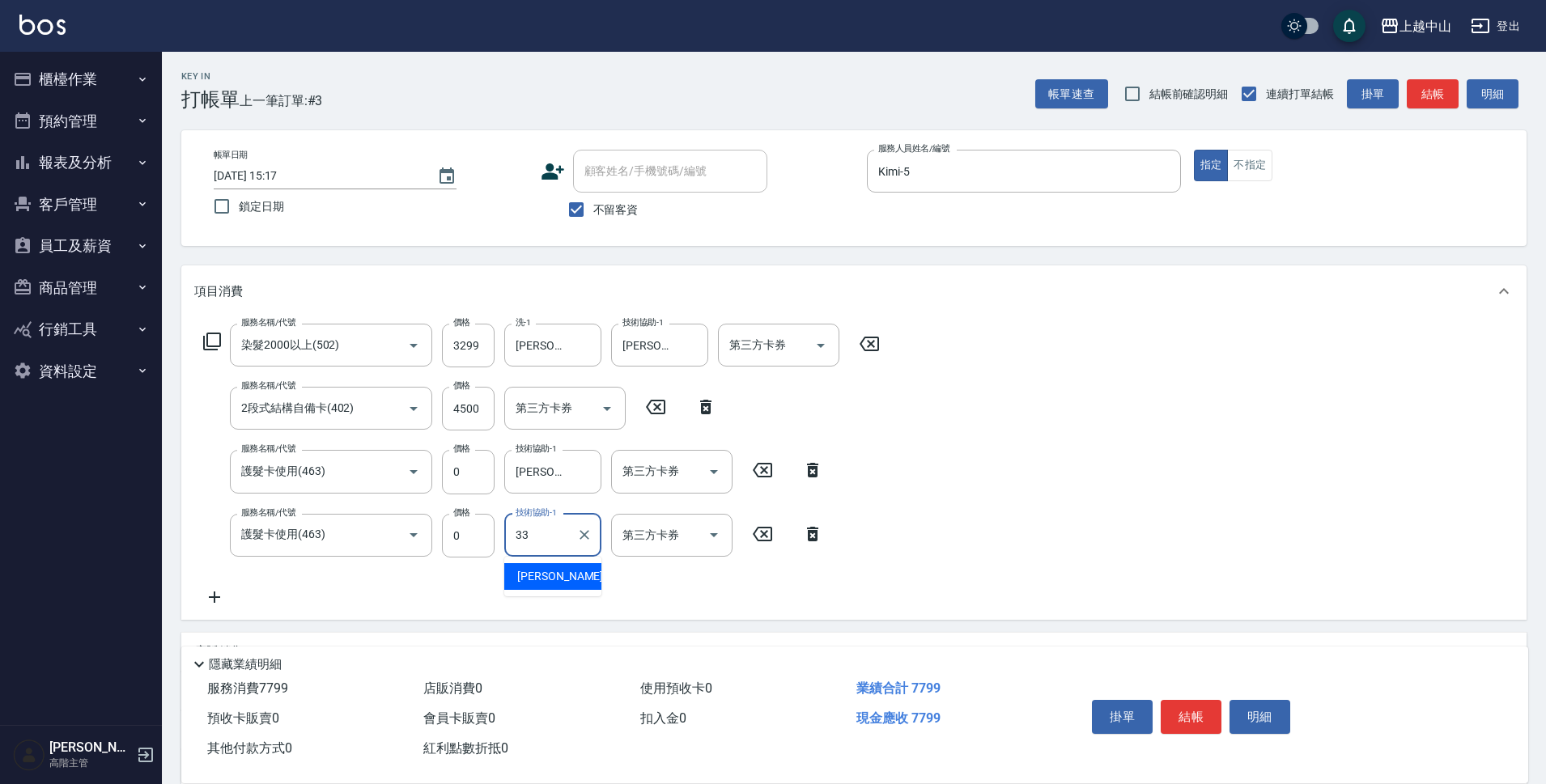
type input "[PERSON_NAME]-33"
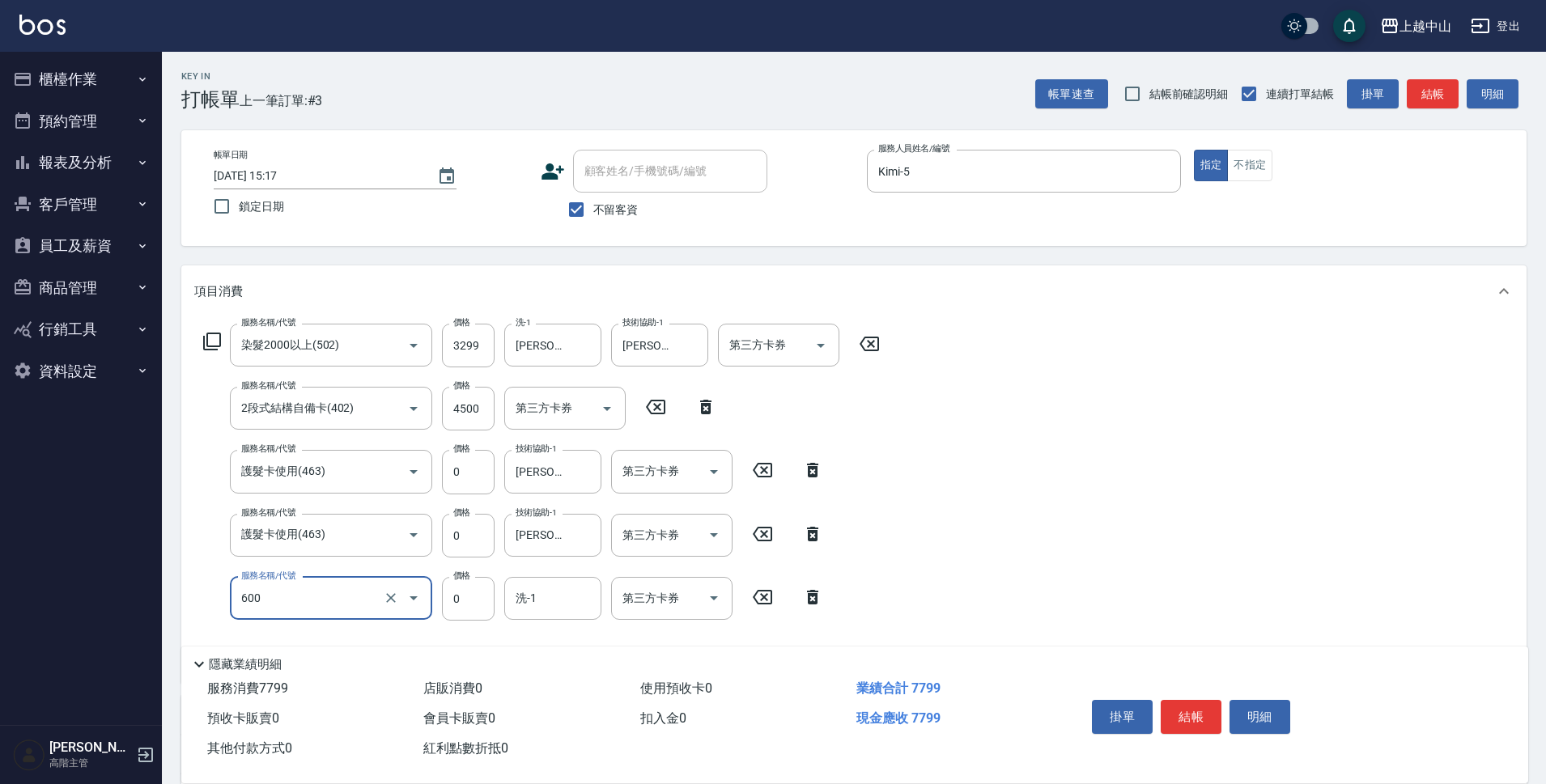
type input "洗髮(免費)(600)"
type input "[PERSON_NAME]-33"
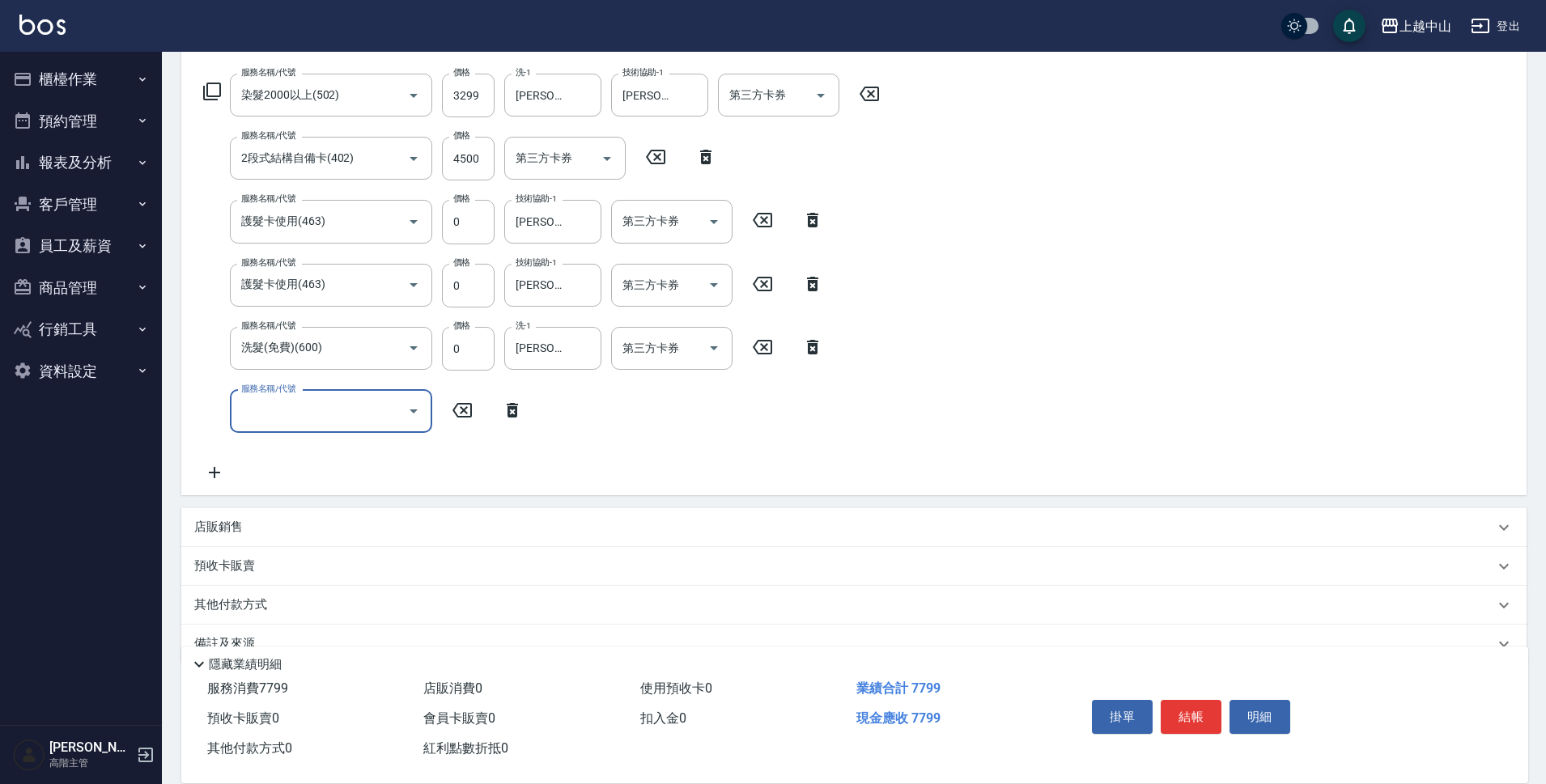
scroll to position [285, 0]
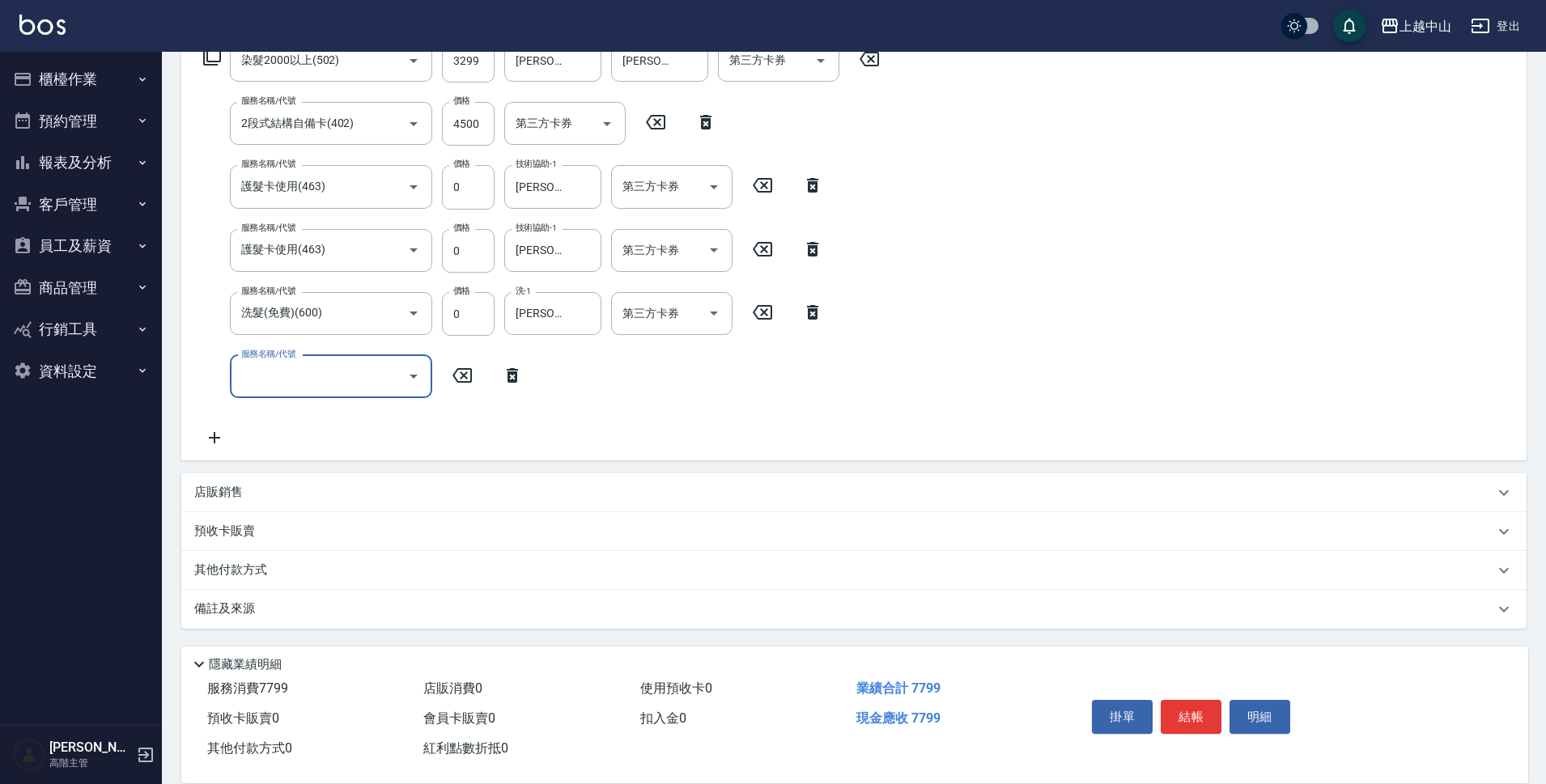
click at [333, 490] on div "店販銷售" at bounding box center [844, 492] width 1300 height 17
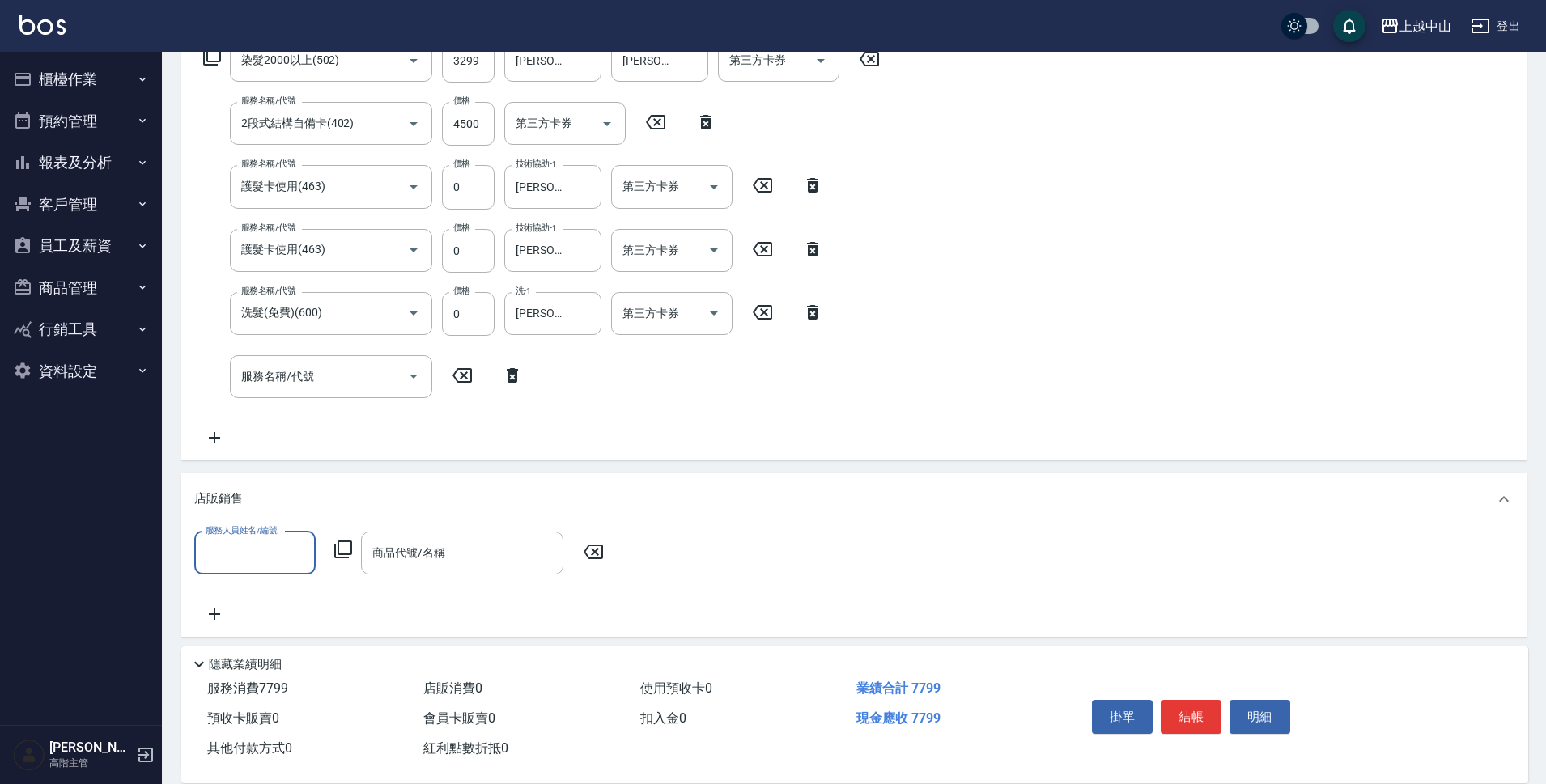
scroll to position [0, 0]
type input "Kimi-5"
click at [344, 549] on icon at bounding box center [343, 550] width 19 height 19
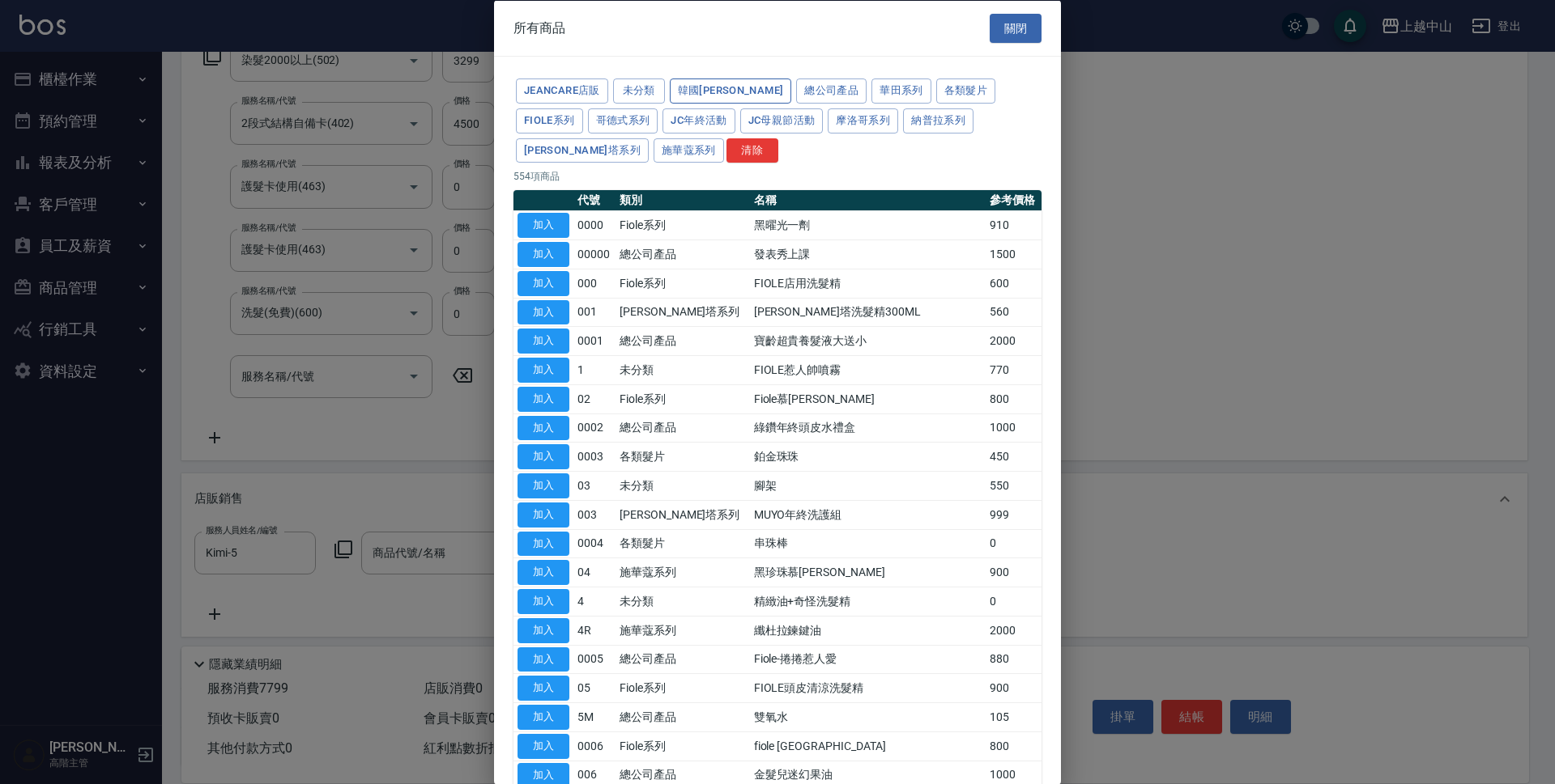
click at [695, 89] on button "韓國[PERSON_NAME]" at bounding box center [731, 91] width 122 height 25
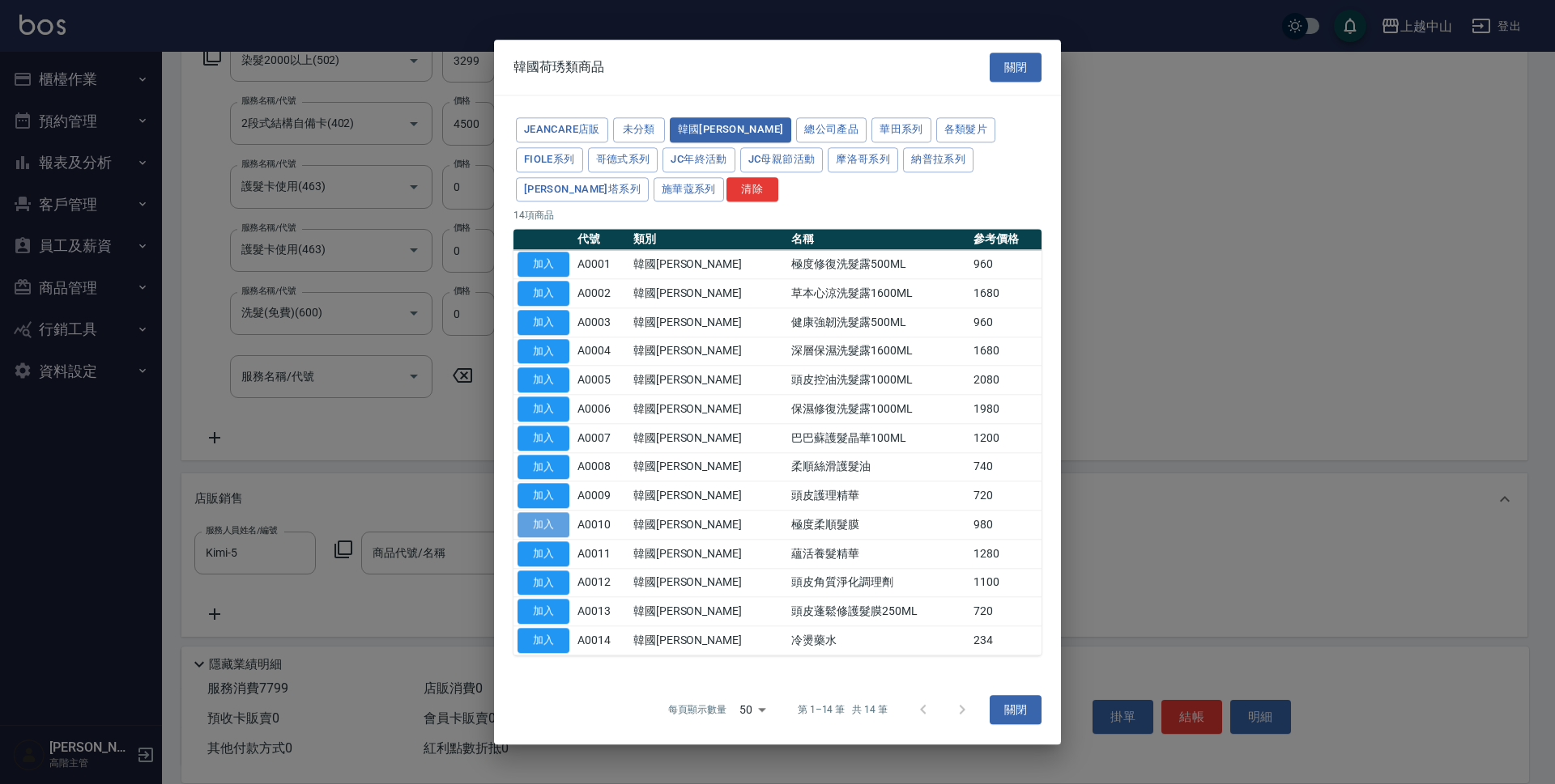
click at [549, 521] on button "加入" at bounding box center [543, 524] width 52 height 25
type input "極度柔順髮膜"
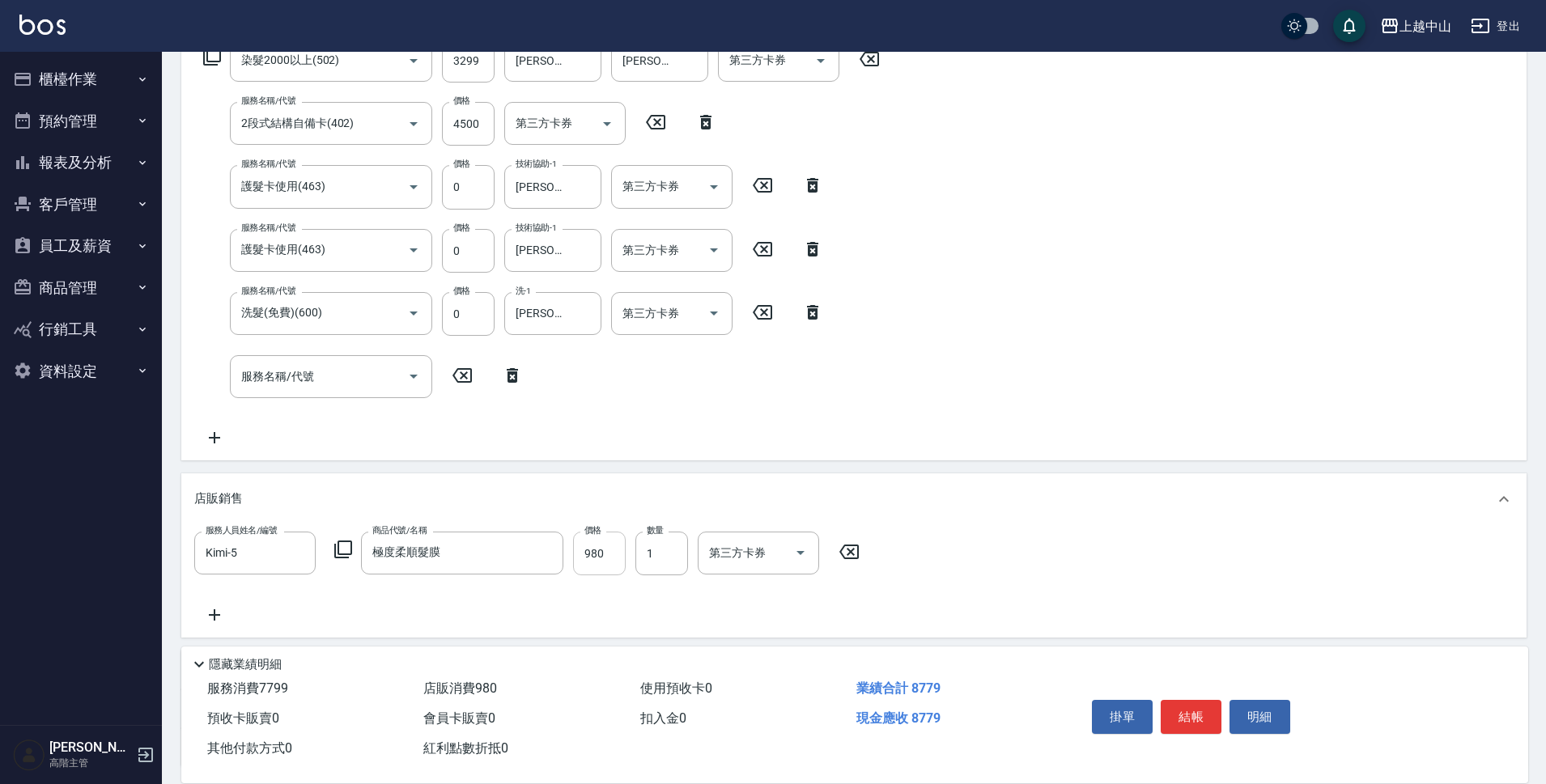
click at [602, 555] on input "980" at bounding box center [600, 553] width 52 height 44
type input "833"
type input "Kimi-5"
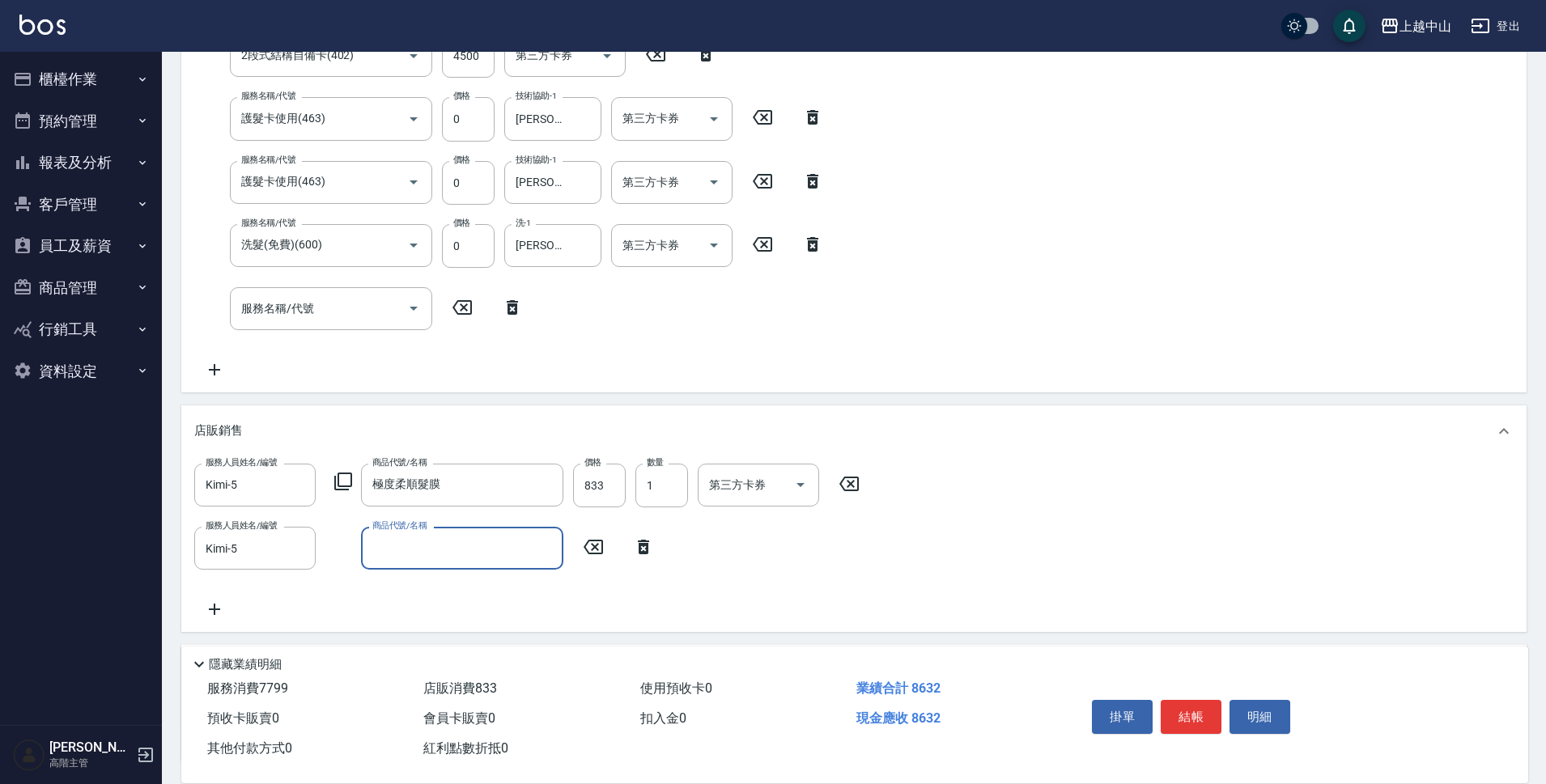
scroll to position [486, 0]
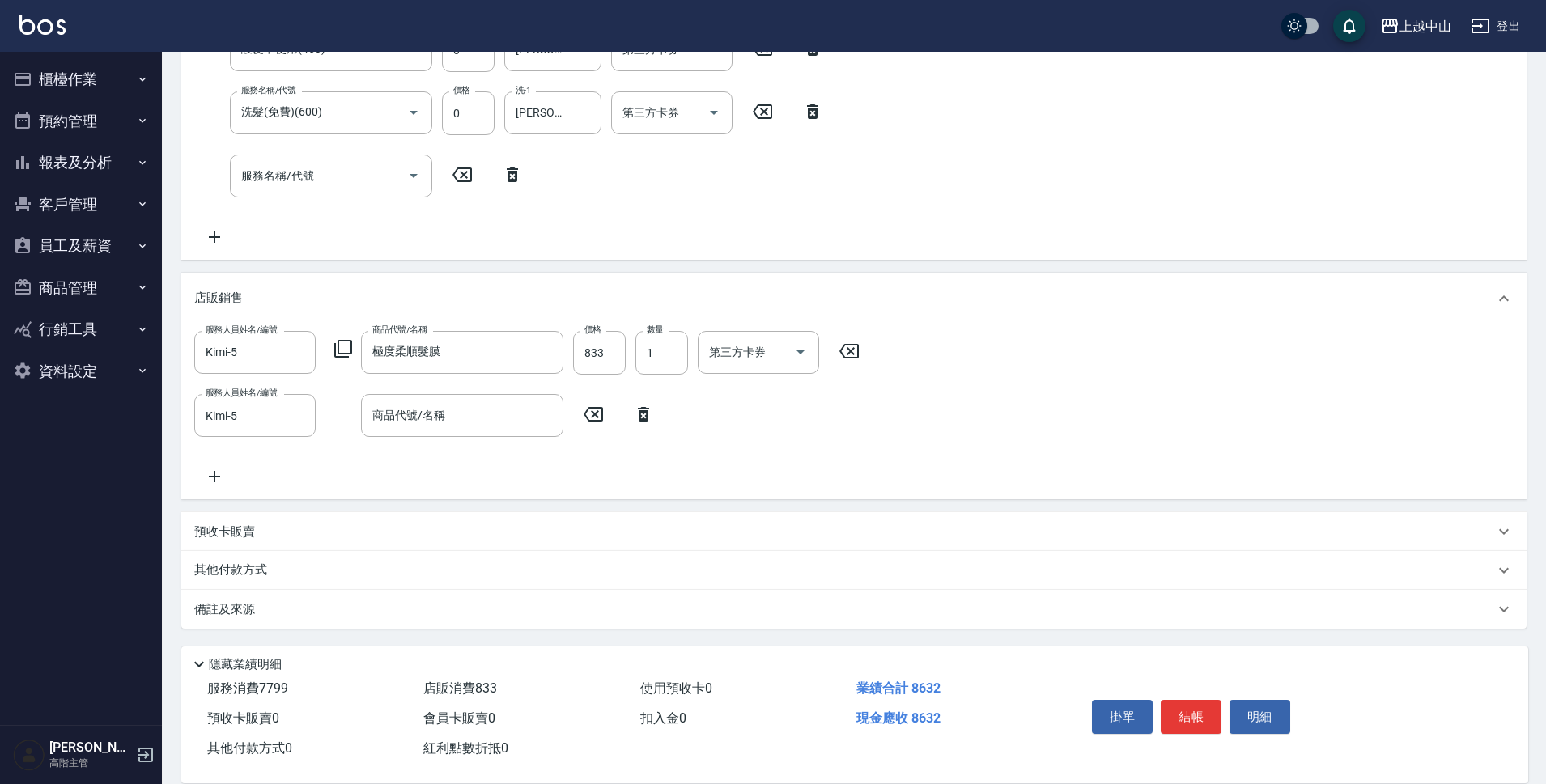
click at [344, 353] on icon at bounding box center [343, 349] width 17 height 17
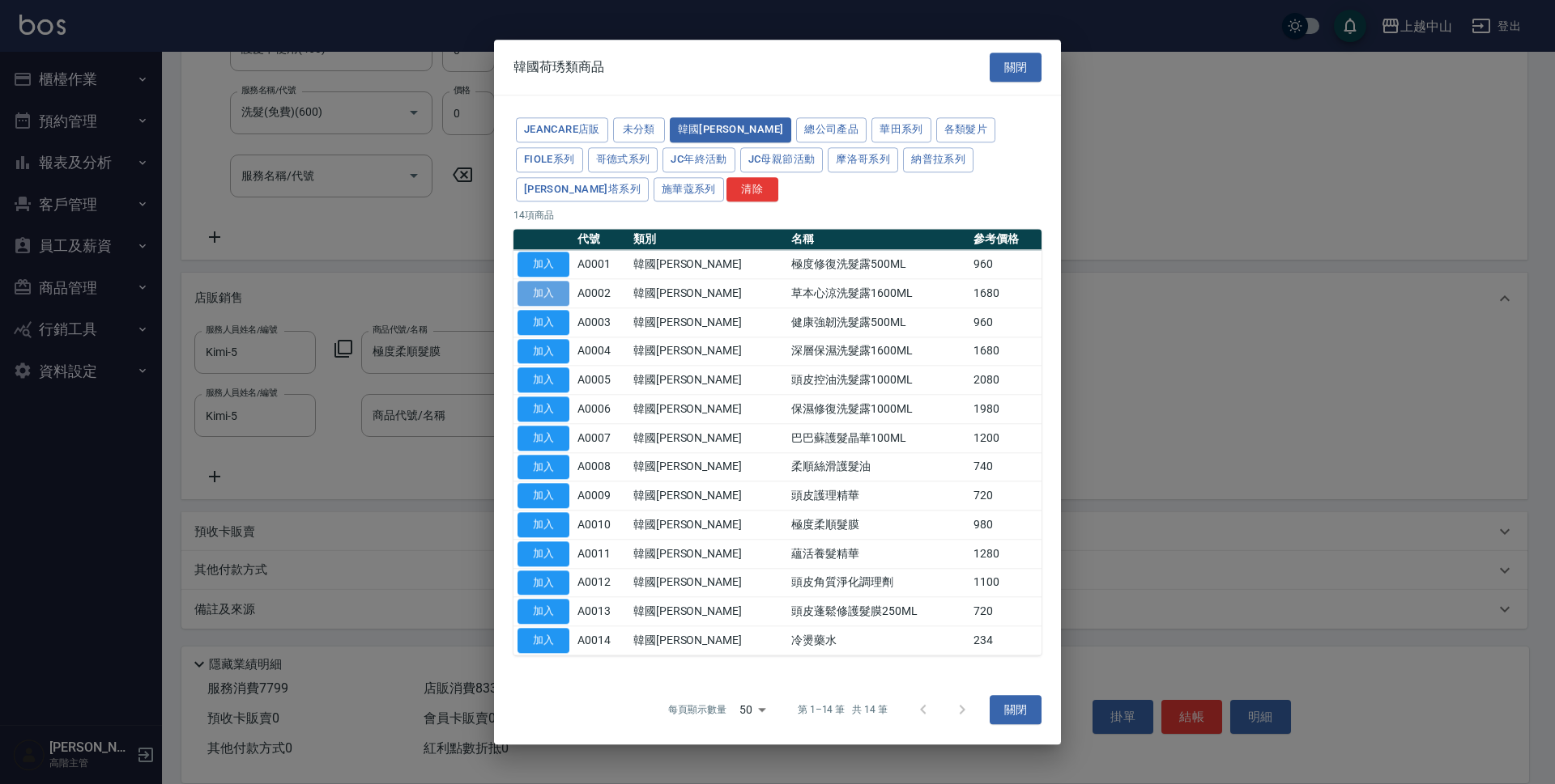
click at [534, 292] on button "加入" at bounding box center [543, 293] width 52 height 25
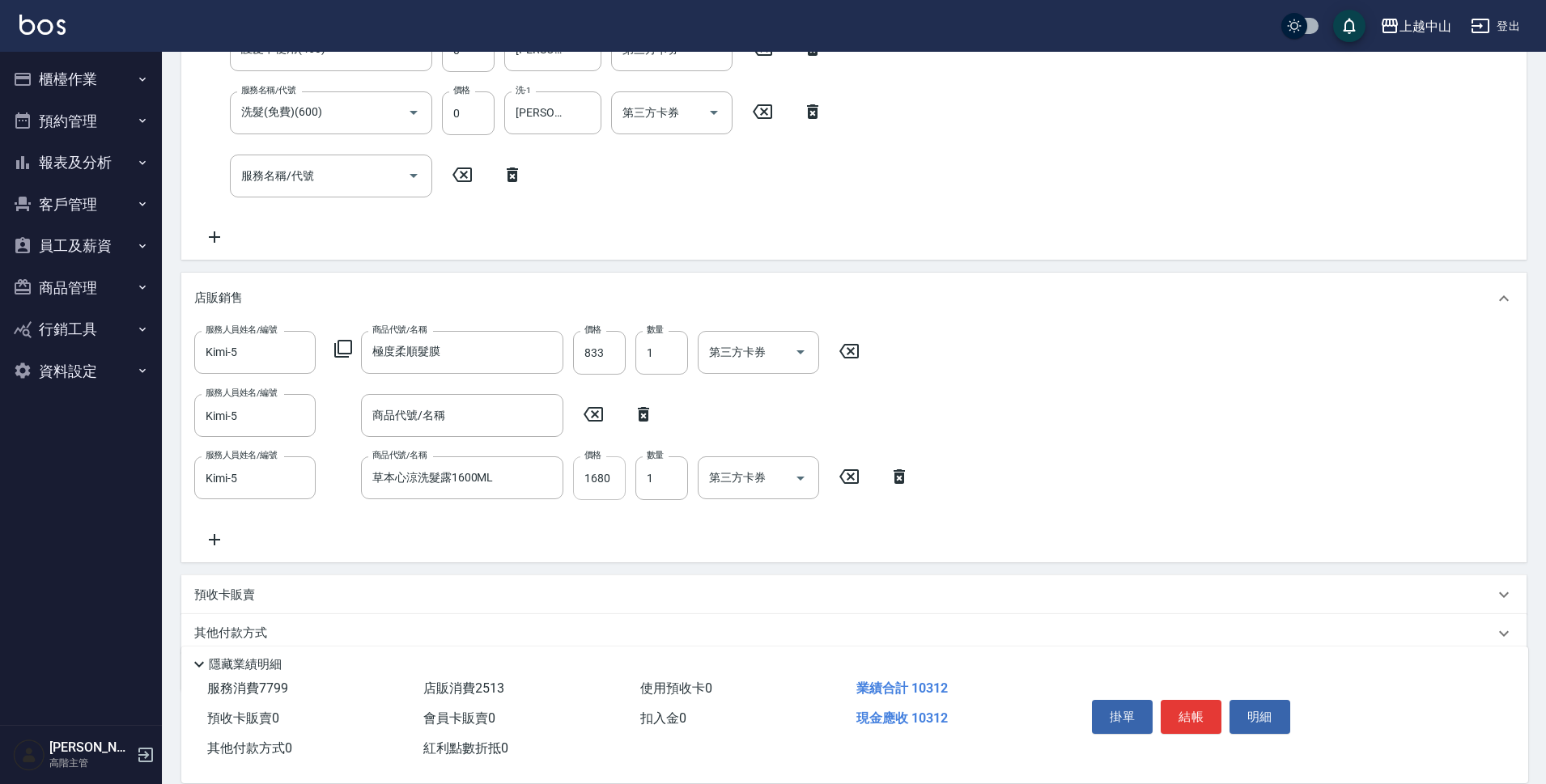
click at [595, 487] on input "1680" at bounding box center [600, 478] width 52 height 44
type input "1428"
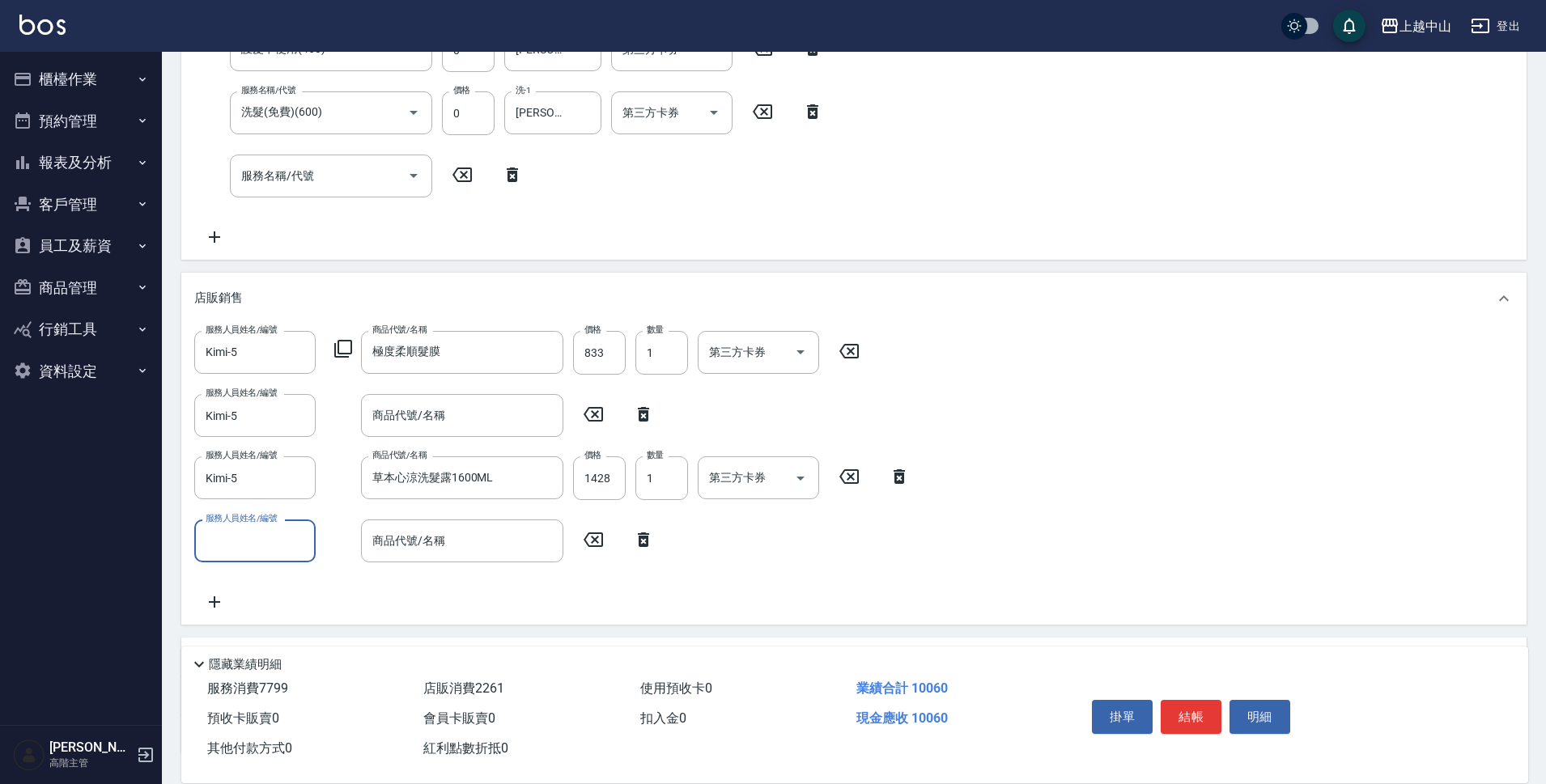
click at [637, 406] on icon at bounding box center [644, 414] width 40 height 19
type input "草本心涼洗髮露1600ML"
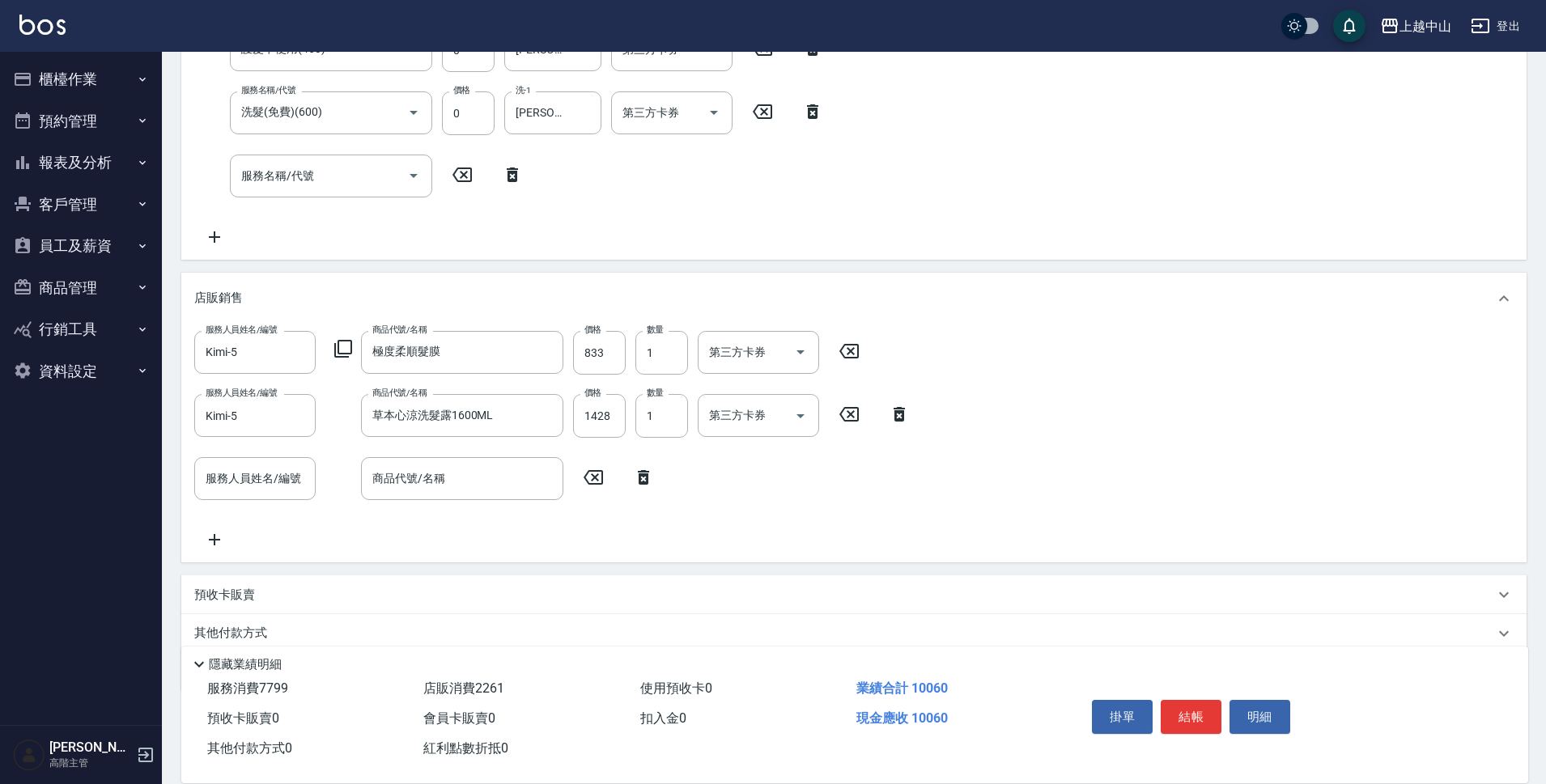
click at [344, 348] on icon at bounding box center [343, 349] width 19 height 19
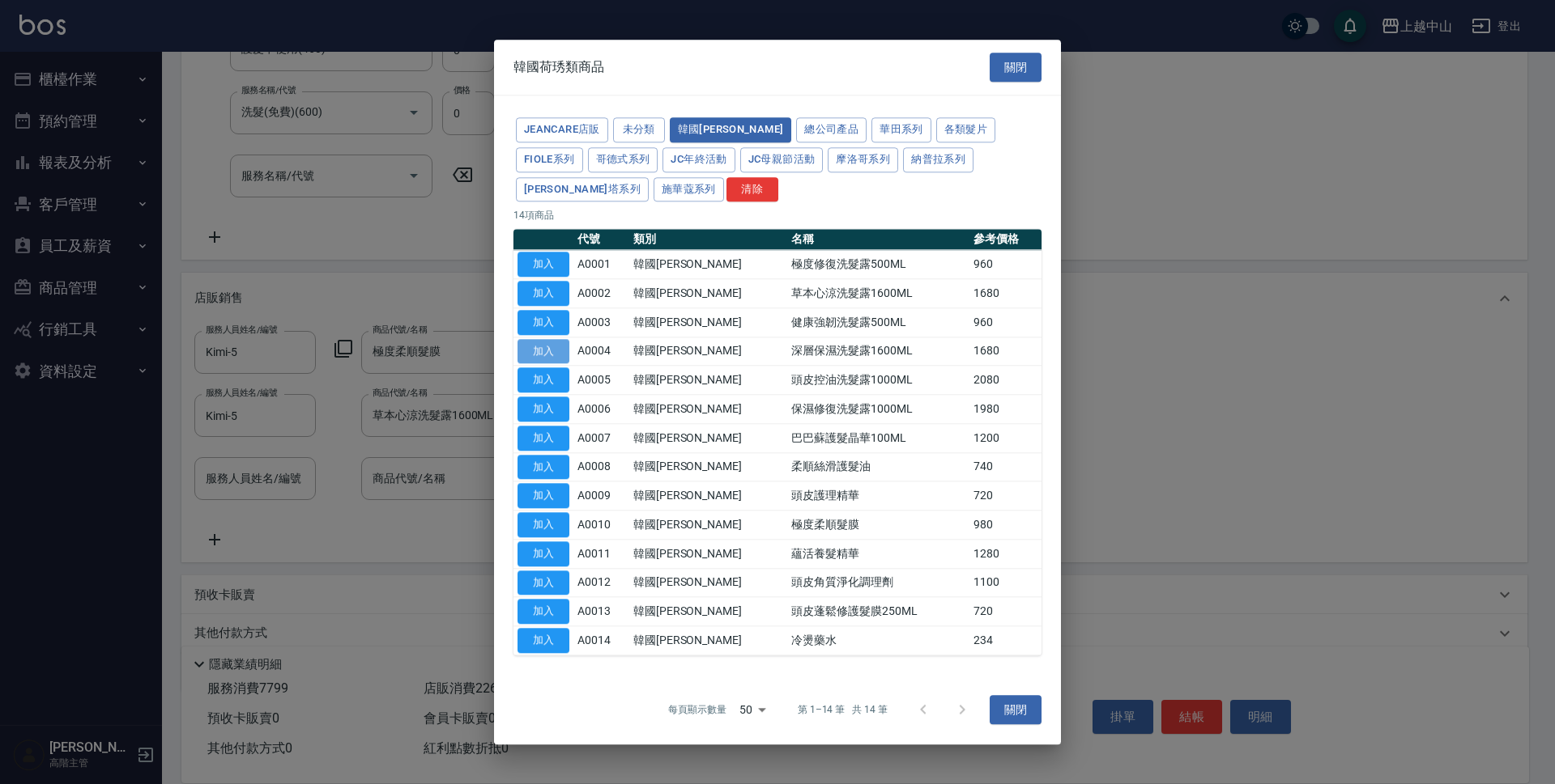
click at [537, 349] on button "加入" at bounding box center [543, 351] width 52 height 25
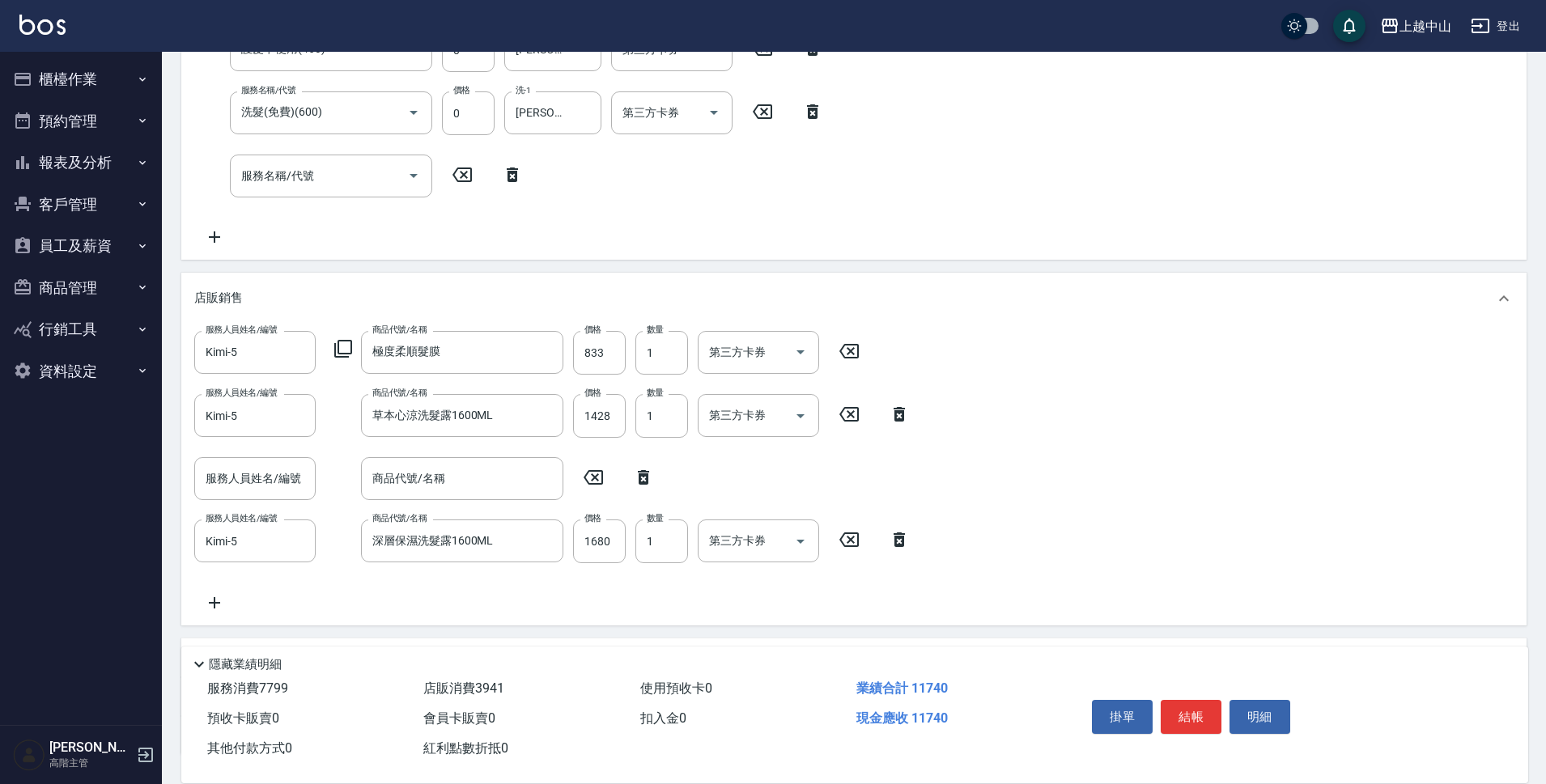
click at [646, 475] on icon at bounding box center [644, 477] width 11 height 15
type input "Kimi-5"
type input "深層保濕洗髮露1600ML"
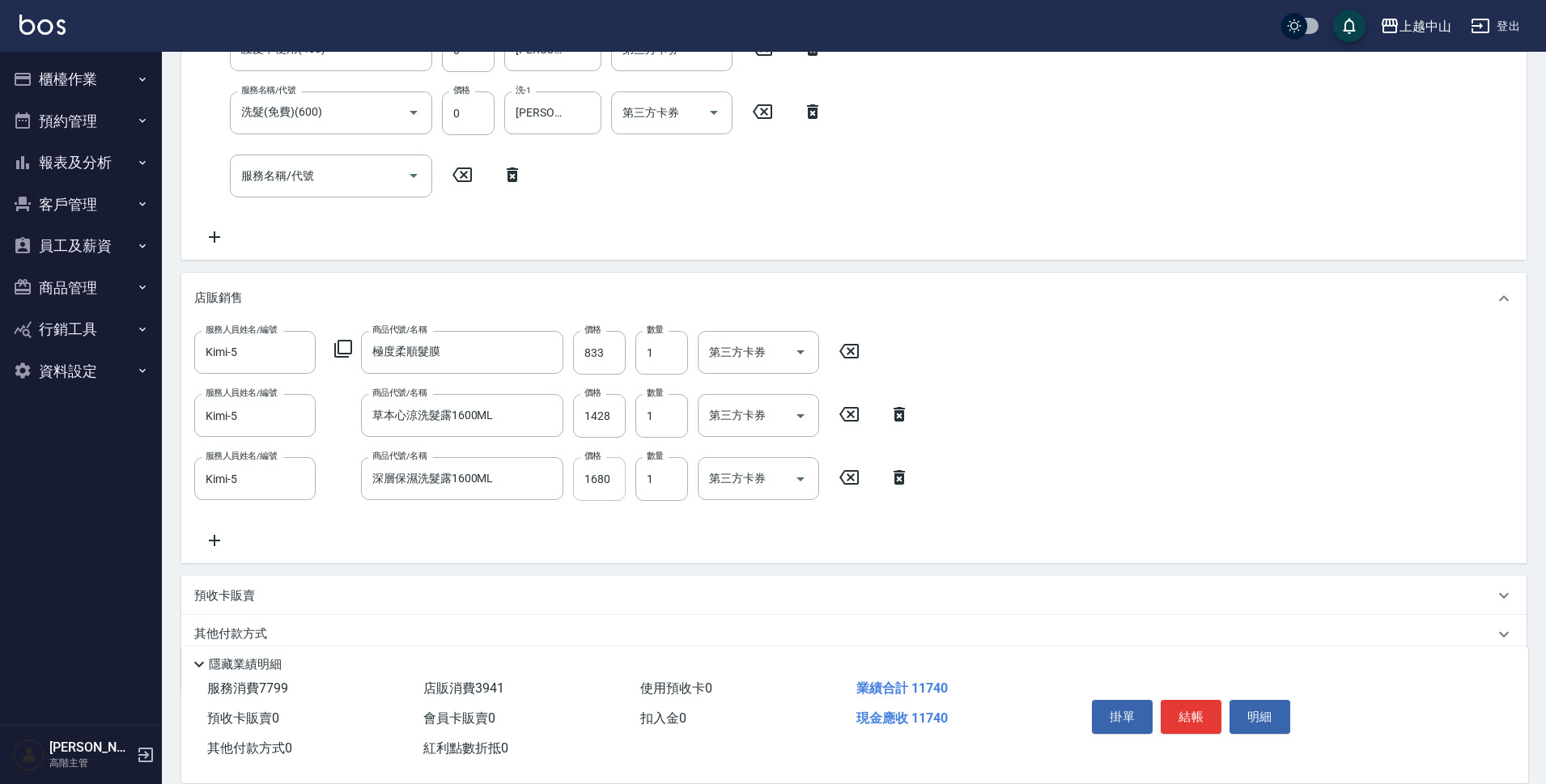
click at [608, 487] on input "1680" at bounding box center [600, 479] width 52 height 44
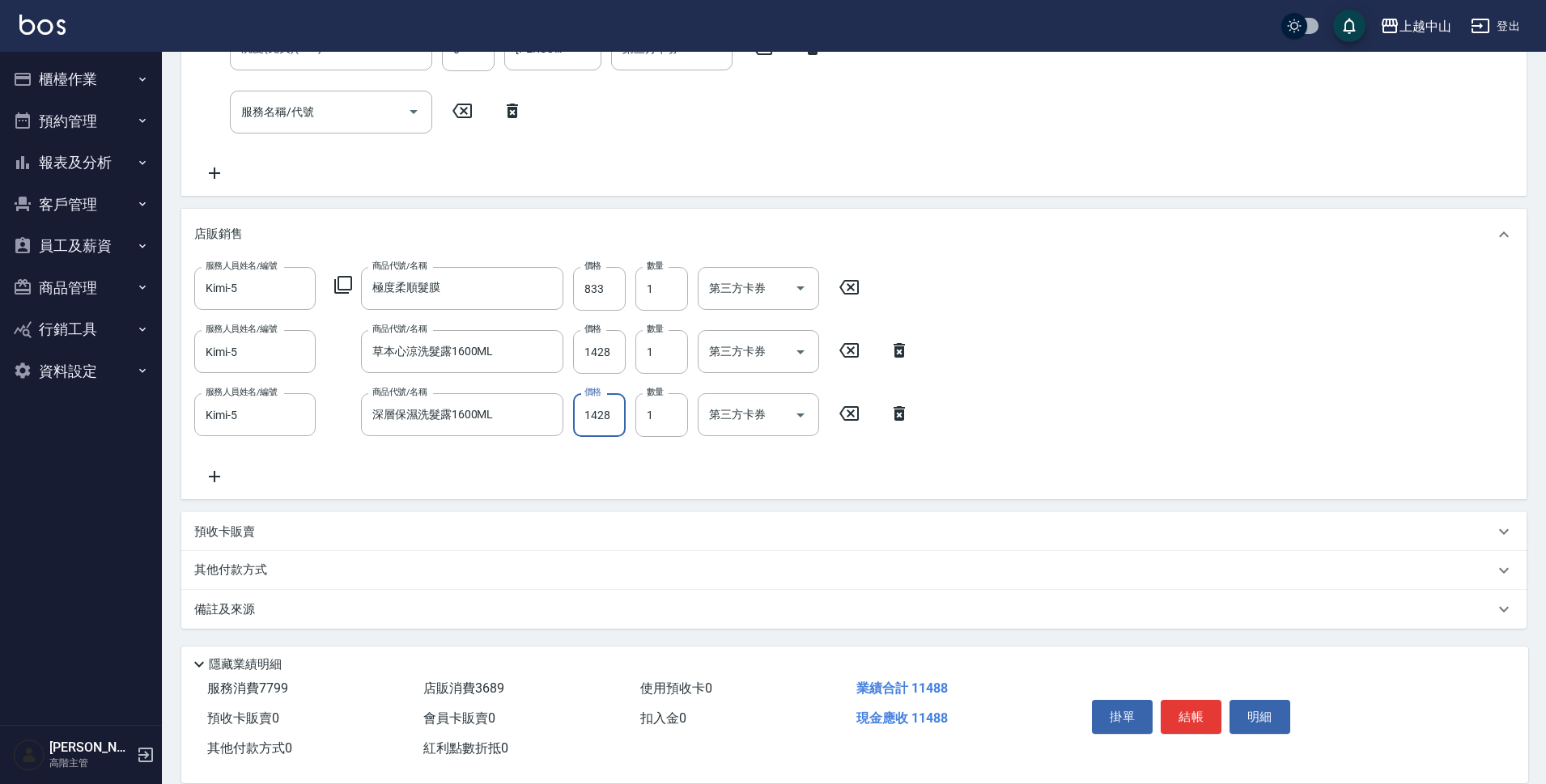
type input "1428"
click at [324, 577] on div "其他付款方式" at bounding box center [844, 571] width 1300 height 17
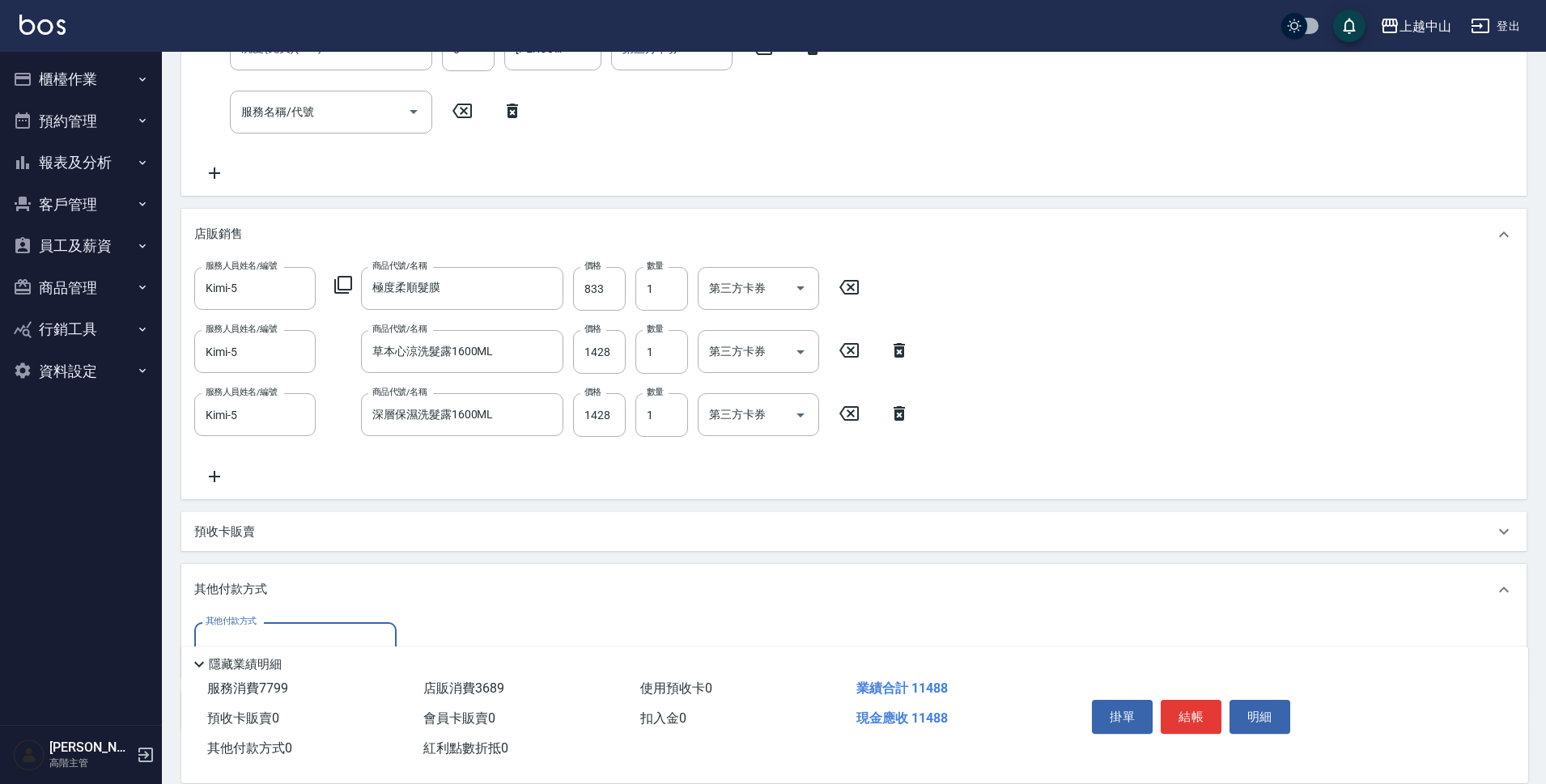
scroll to position [0, 0]
click at [326, 628] on div "其他付款方式" at bounding box center [295, 643] width 202 height 43
click at [351, 595] on span "信用卡" at bounding box center [295, 602] width 202 height 27
type input "信用卡"
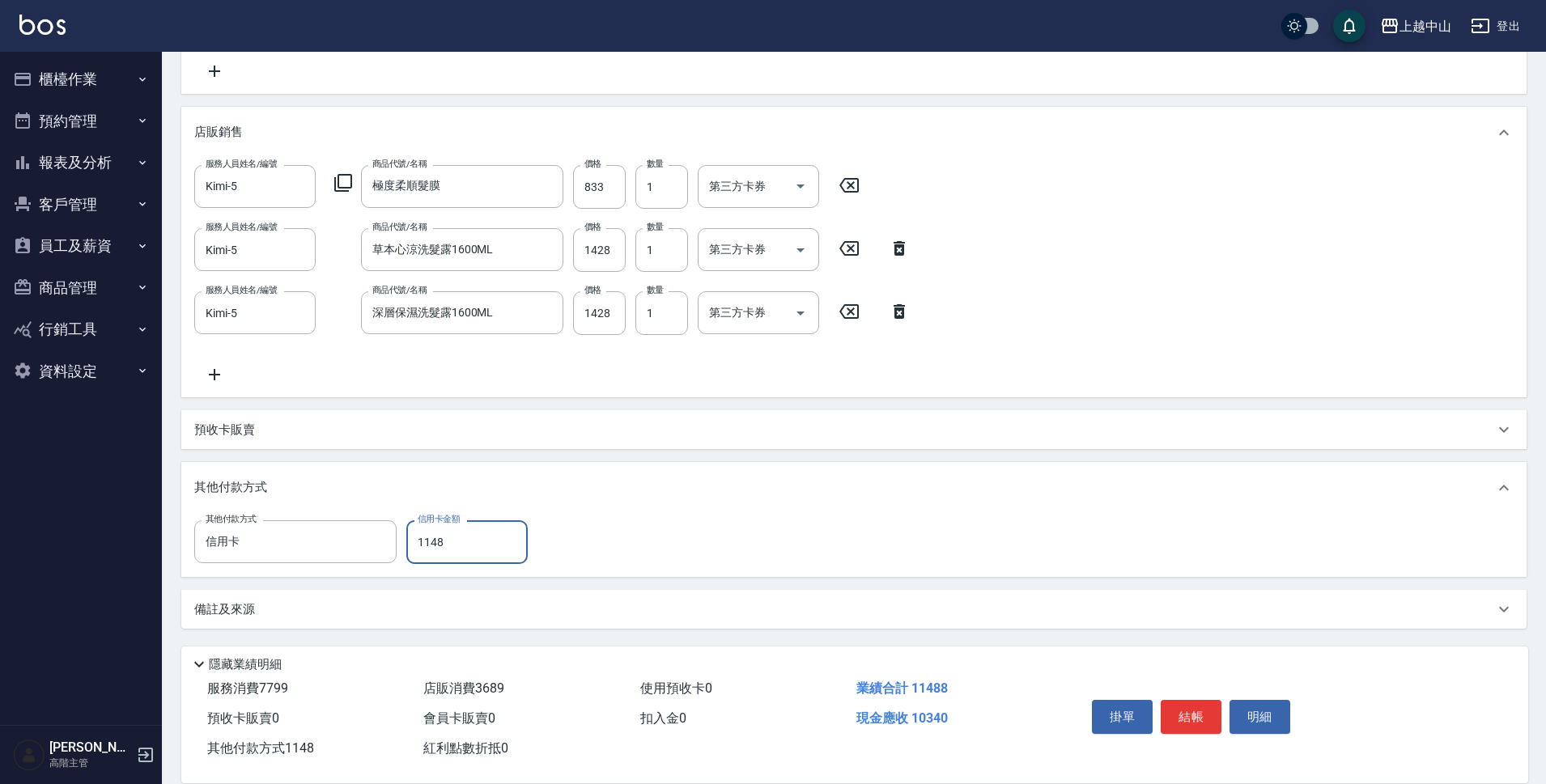
type input "11488"
type input "[DATE] 15:19"
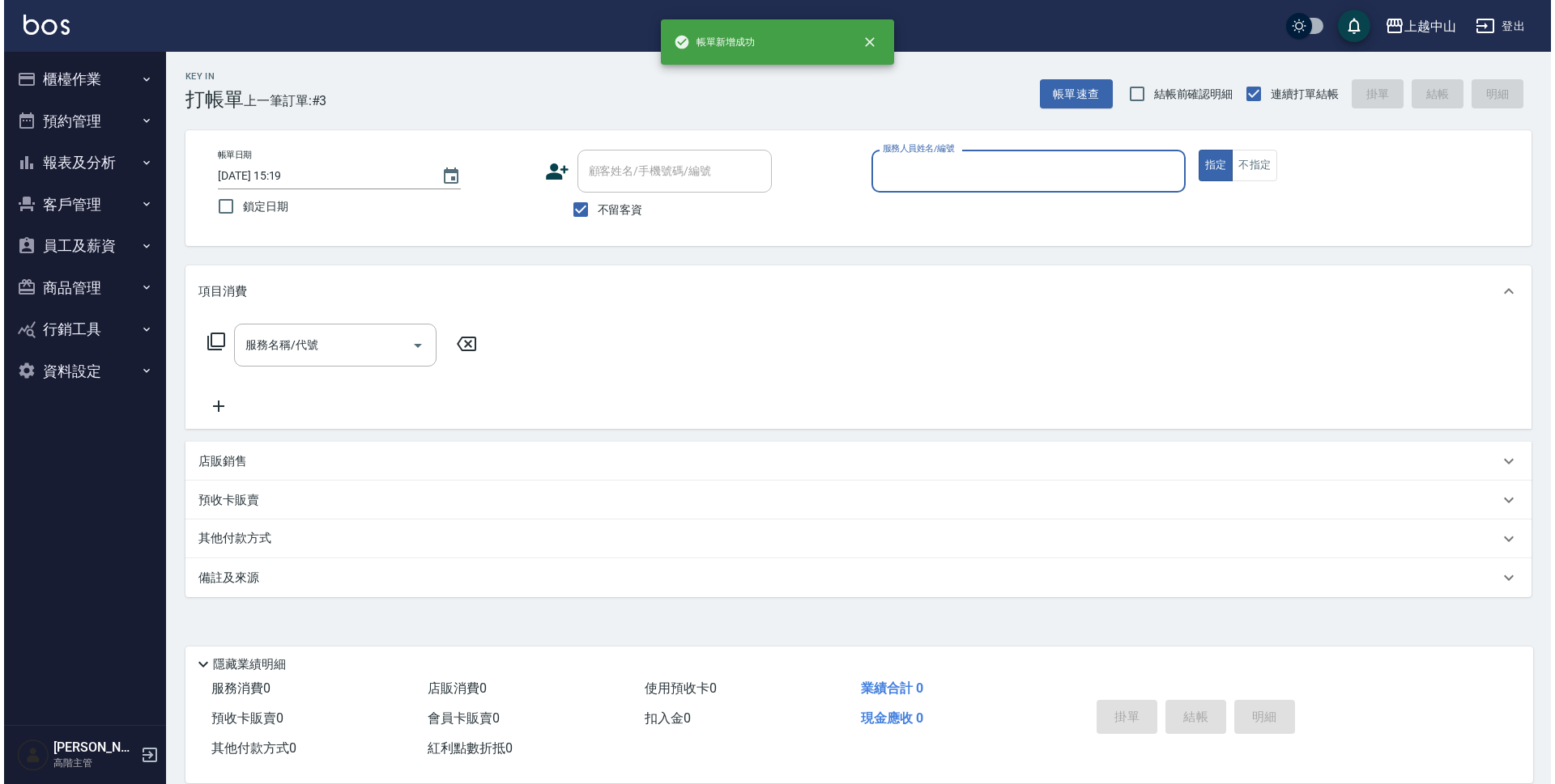
scroll to position [0, 0]
